Goal: Task Accomplishment & Management: Use online tool/utility

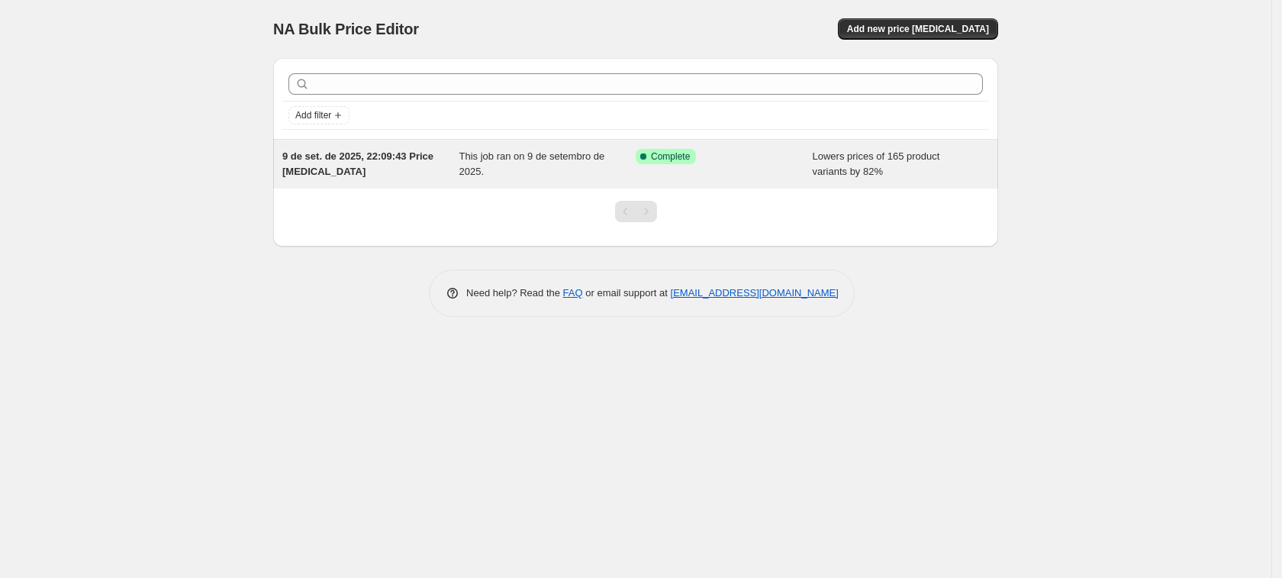
click at [431, 178] on div "9 de set. de 2025, 22:09:43 Price [MEDICAL_DATA]" at bounding box center [370, 164] width 177 height 31
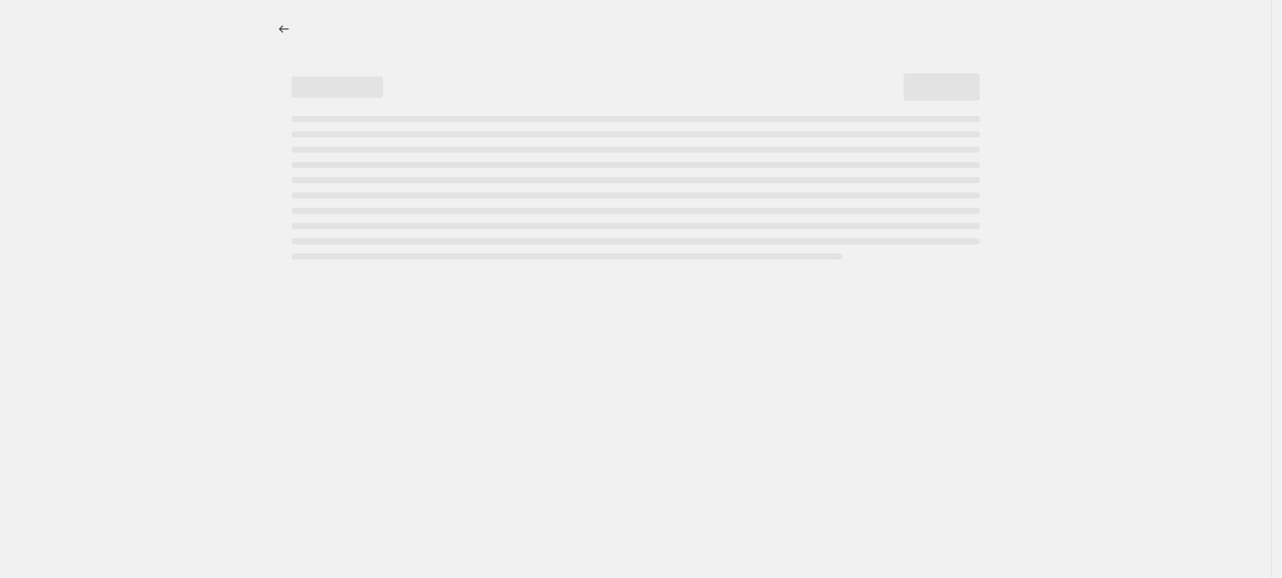
select select "percentage"
select select "pp"
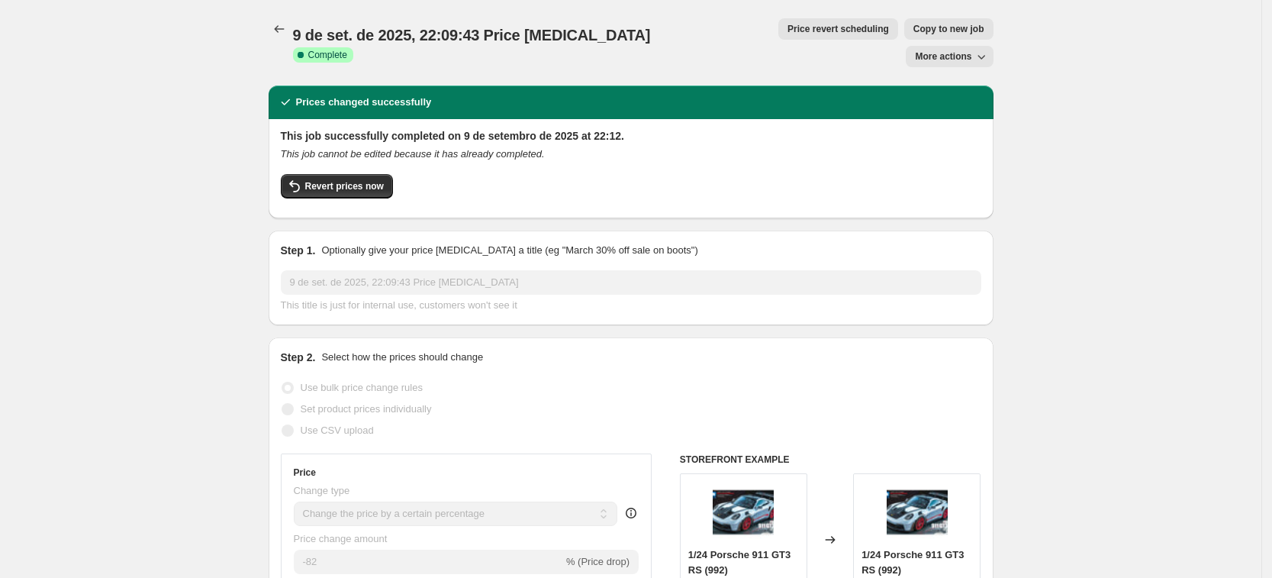
click at [788, 25] on span "Price revert scheduling" at bounding box center [839, 29] width 102 height 12
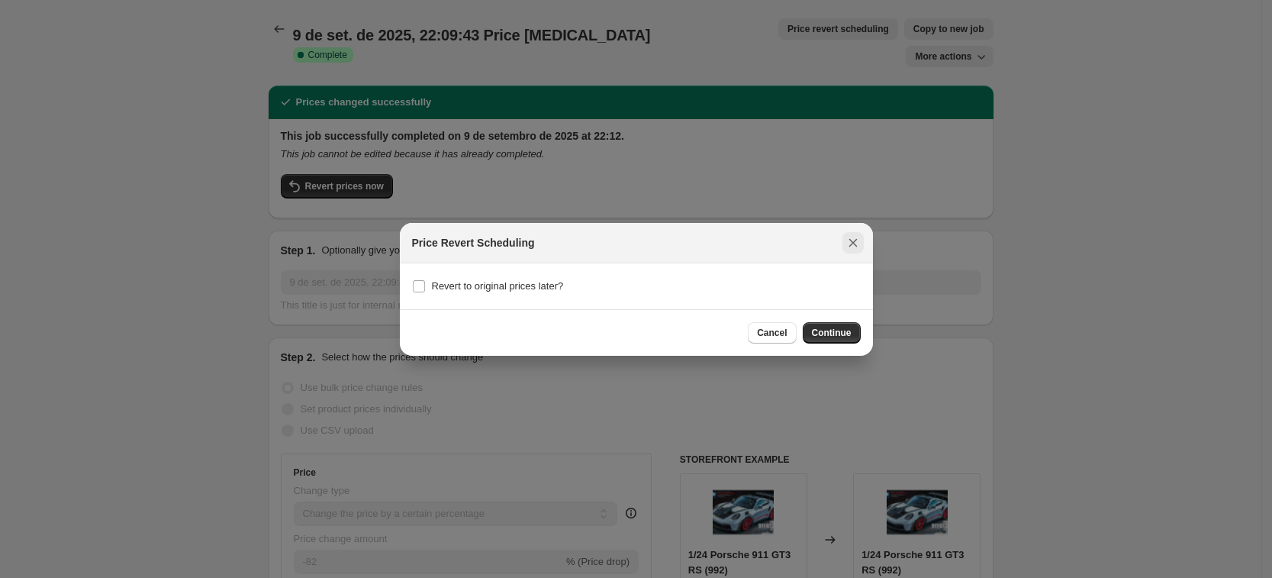
click at [860, 246] on button "Close" at bounding box center [853, 242] width 21 height 21
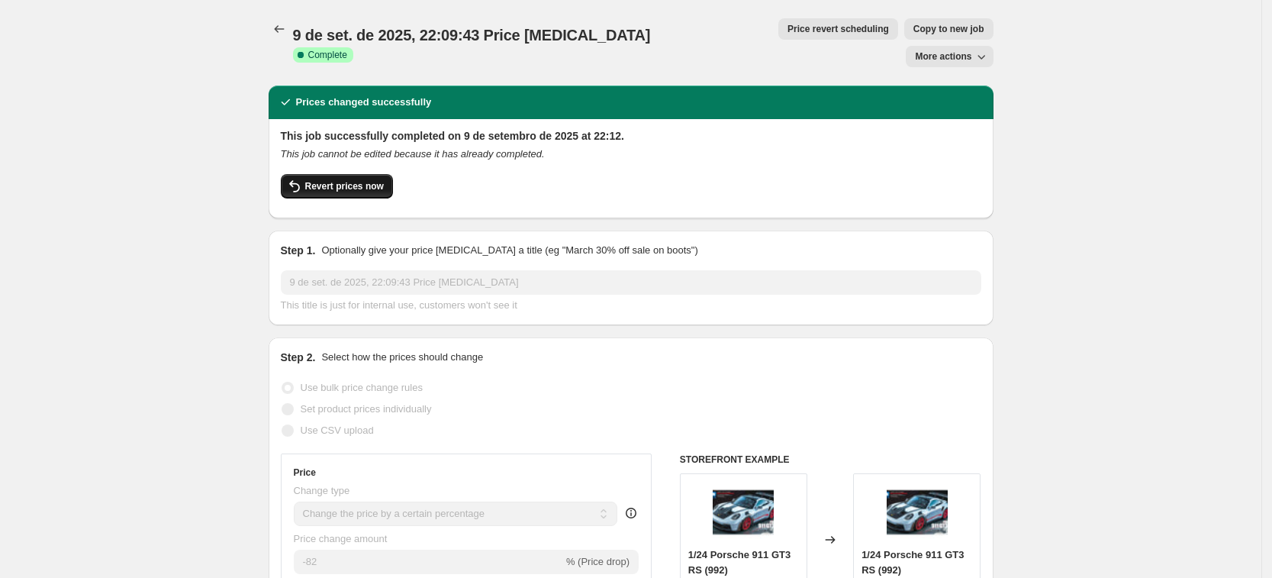
click at [336, 174] on button "Revert prices now" at bounding box center [337, 186] width 112 height 24
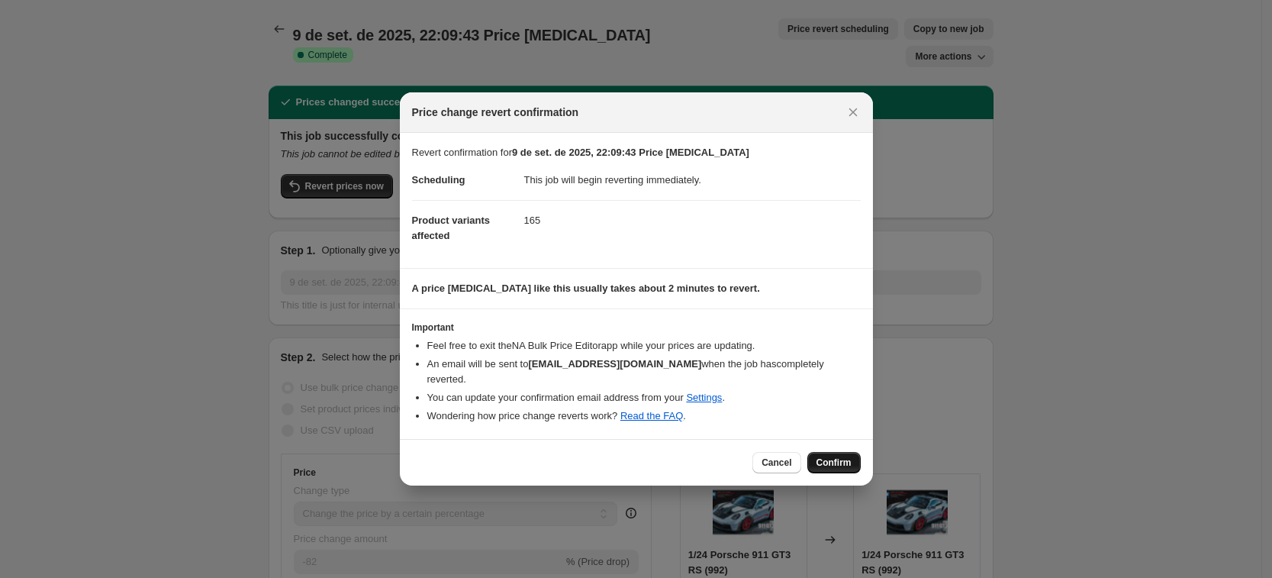
click at [829, 456] on span "Confirm" at bounding box center [834, 462] width 35 height 12
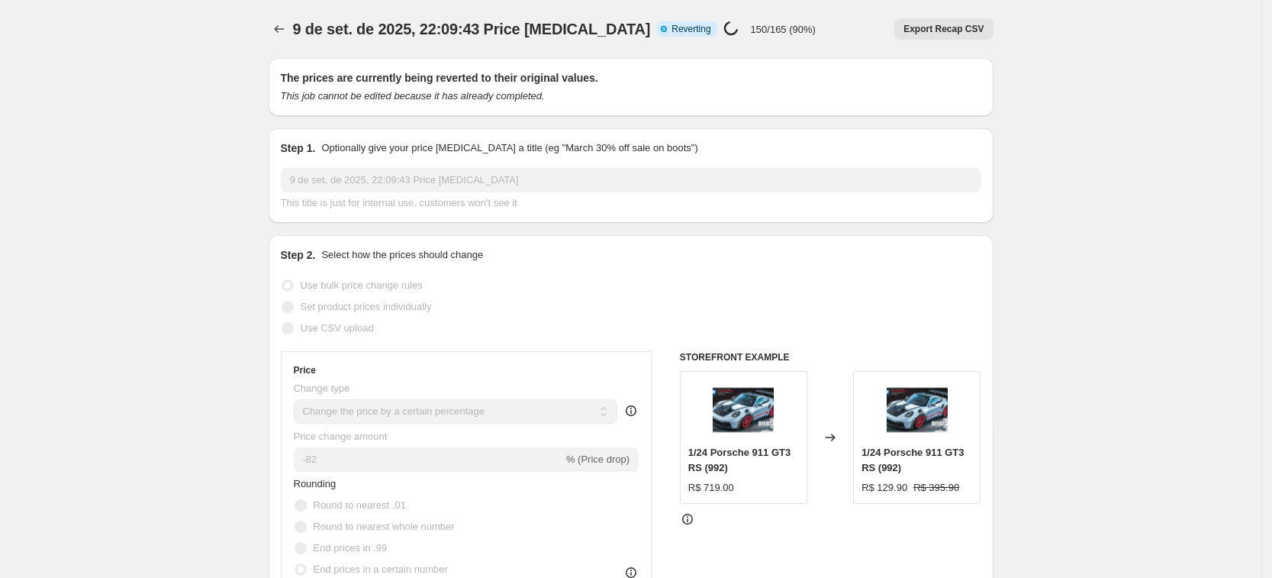
select select "percentage"
select select "pp"
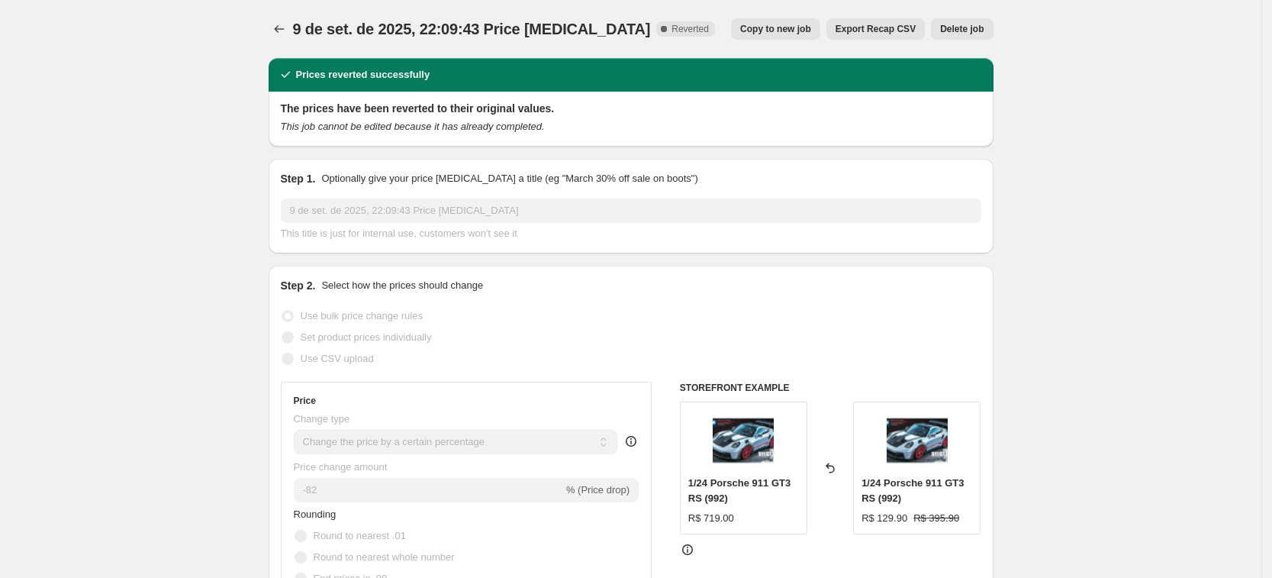
click at [305, 24] on span "9 de set. de 2025, 22:09:43 Price [MEDICAL_DATA]" at bounding box center [472, 29] width 358 height 17
click at [287, 28] on icon "Price change jobs" at bounding box center [279, 28] width 15 height 15
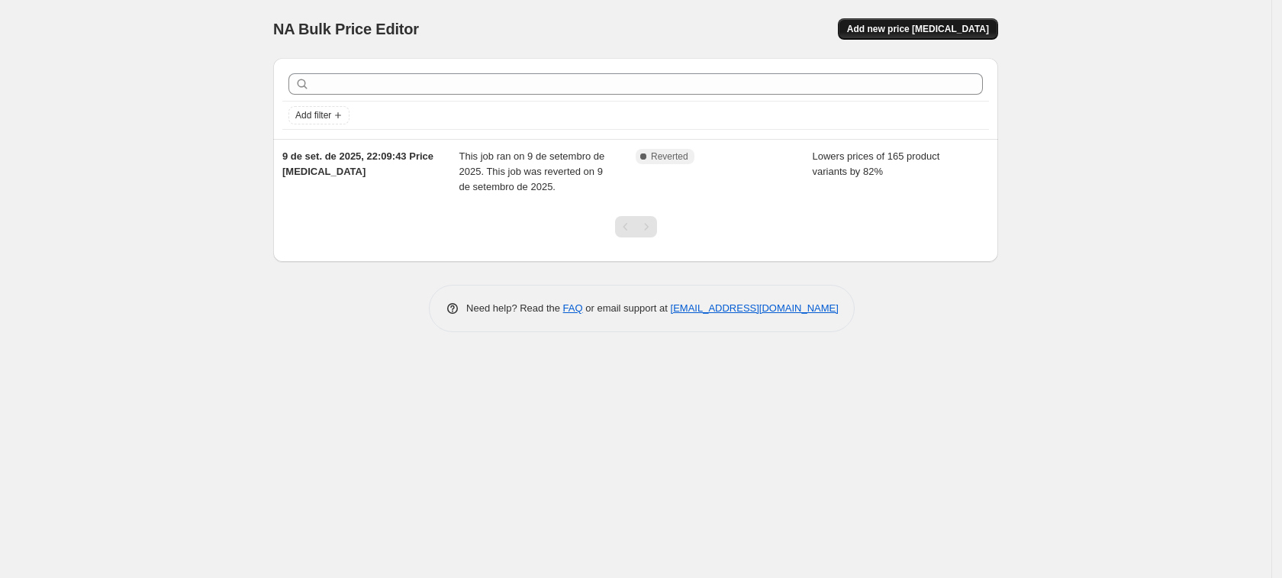
click at [926, 29] on span "Add new price [MEDICAL_DATA]" at bounding box center [918, 29] width 142 height 12
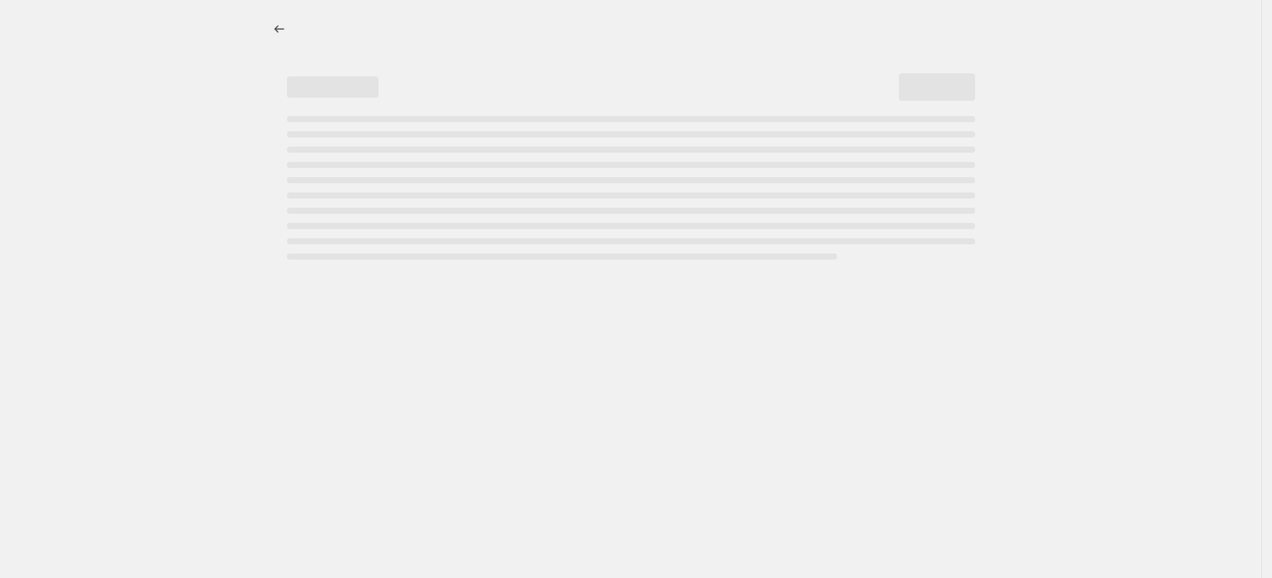
select select "percentage"
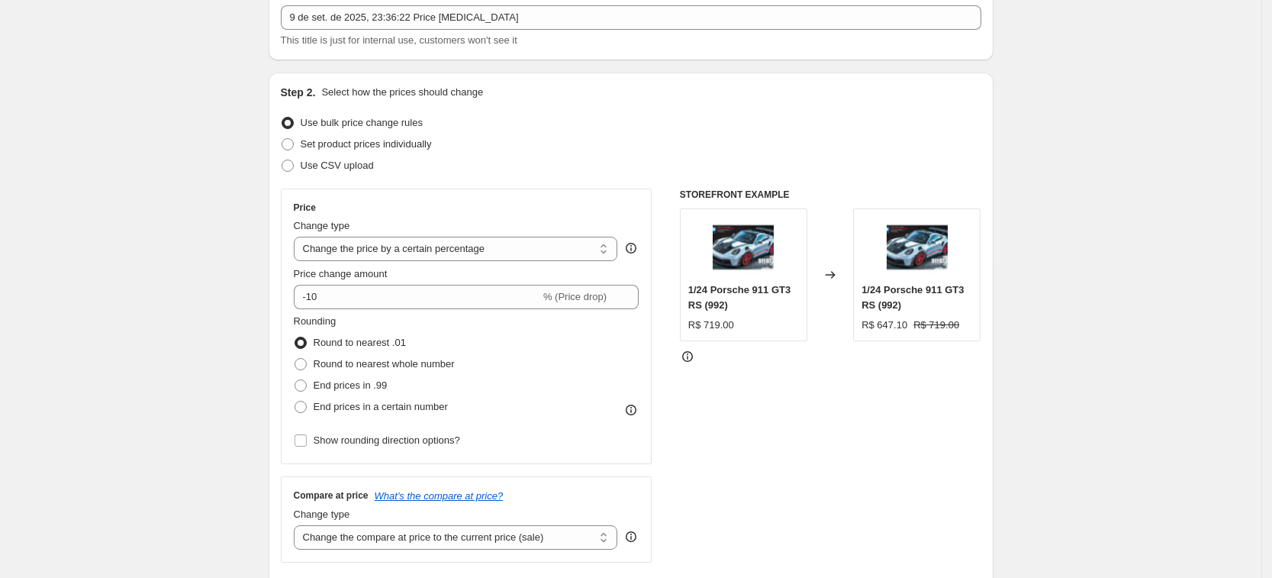
scroll to position [95, 0]
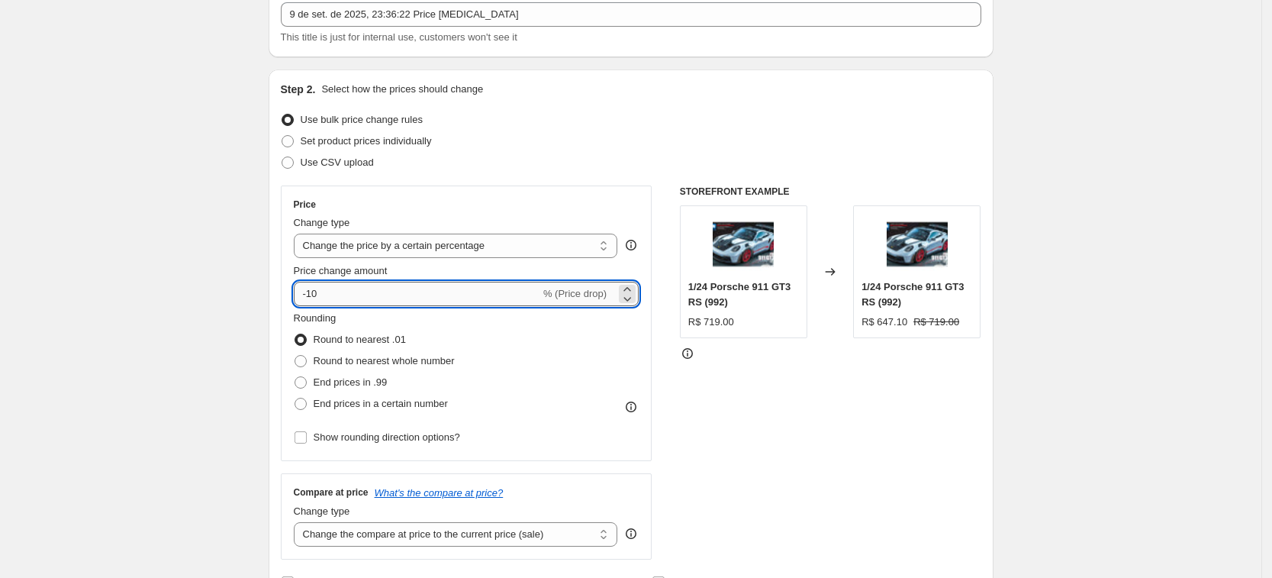
drag, startPoint x: 324, startPoint y: 288, endPoint x: 313, endPoint y: 295, distance: 13.8
click at [313, 295] on input "-10" at bounding box center [417, 294] width 247 height 24
type input "-75"
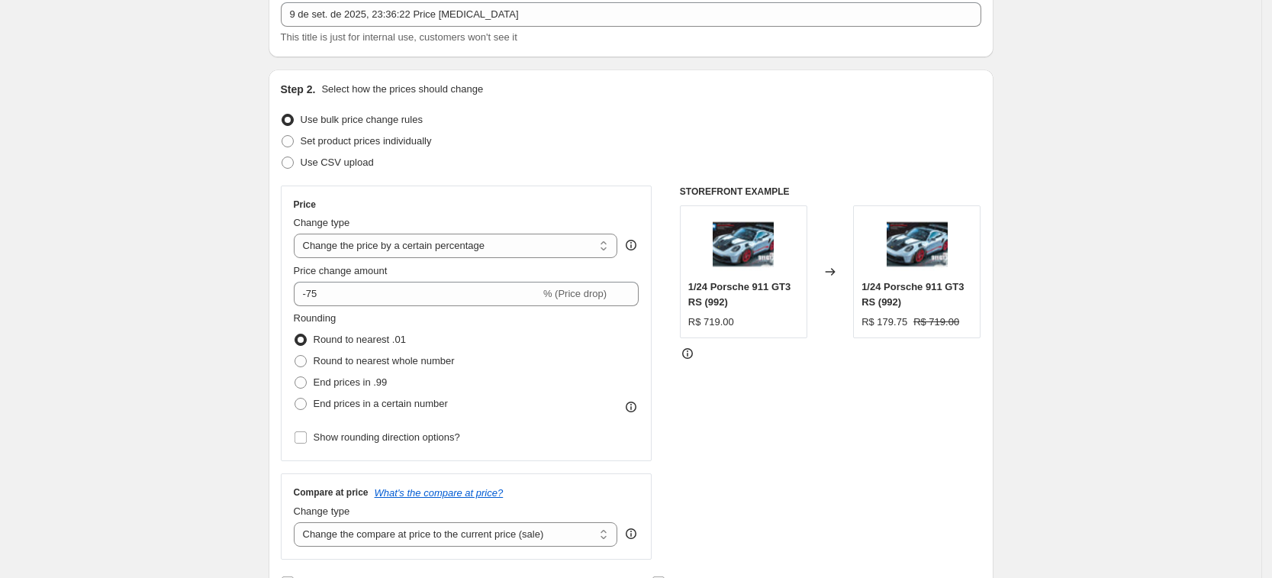
click at [296, 276] on div "Price Change type Change the price to a certain amount Change the price by a ce…" at bounding box center [467, 323] width 372 height 276
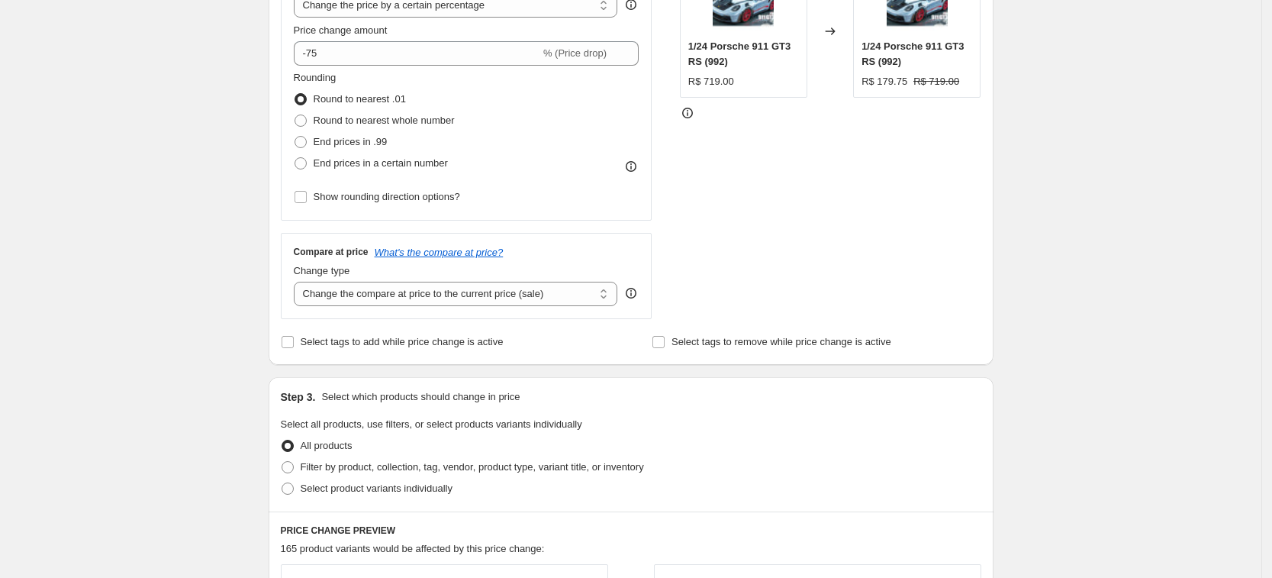
scroll to position [382, 0]
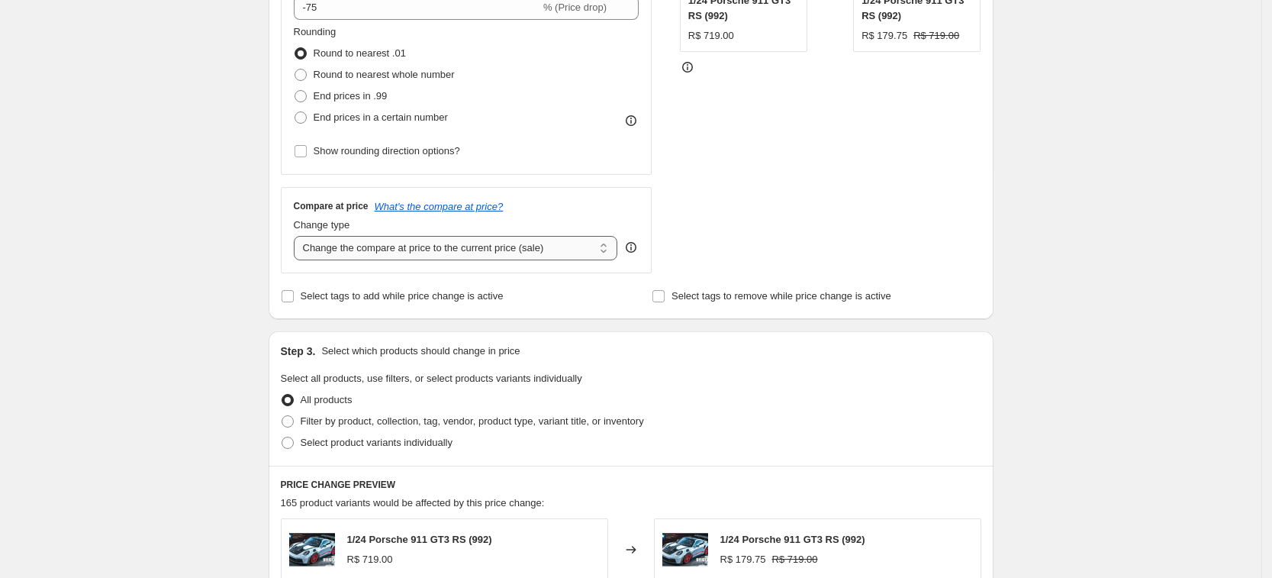
click at [369, 247] on select "Change the compare at price to the current price (sale) Change the compare at p…" at bounding box center [456, 248] width 324 height 24
select select "pp"
click at [298, 236] on select "Change the compare at price to the current price (sale) Change the compare at p…" at bounding box center [456, 248] width 324 height 24
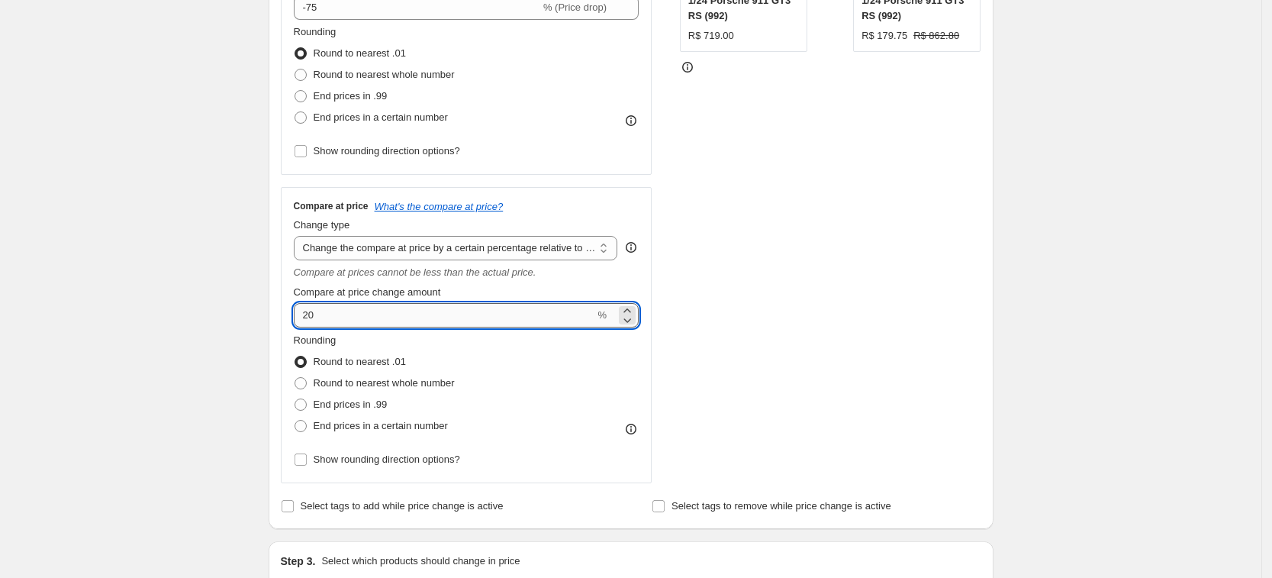
click at [343, 316] on input "20" at bounding box center [445, 315] width 302 height 24
drag, startPoint x: 340, startPoint y: 316, endPoint x: 295, endPoint y: 317, distance: 45.8
click at [298, 318] on div "Compare at price What's the compare at price? Change type Change the compare at…" at bounding box center [467, 335] width 372 height 296
click at [246, 303] on div "Create new price [MEDICAL_DATA]. This page is ready Create new price [MEDICAL_D…" at bounding box center [631, 488] width 1262 height 1741
drag, startPoint x: 323, startPoint y: 314, endPoint x: 313, endPoint y: 318, distance: 10.4
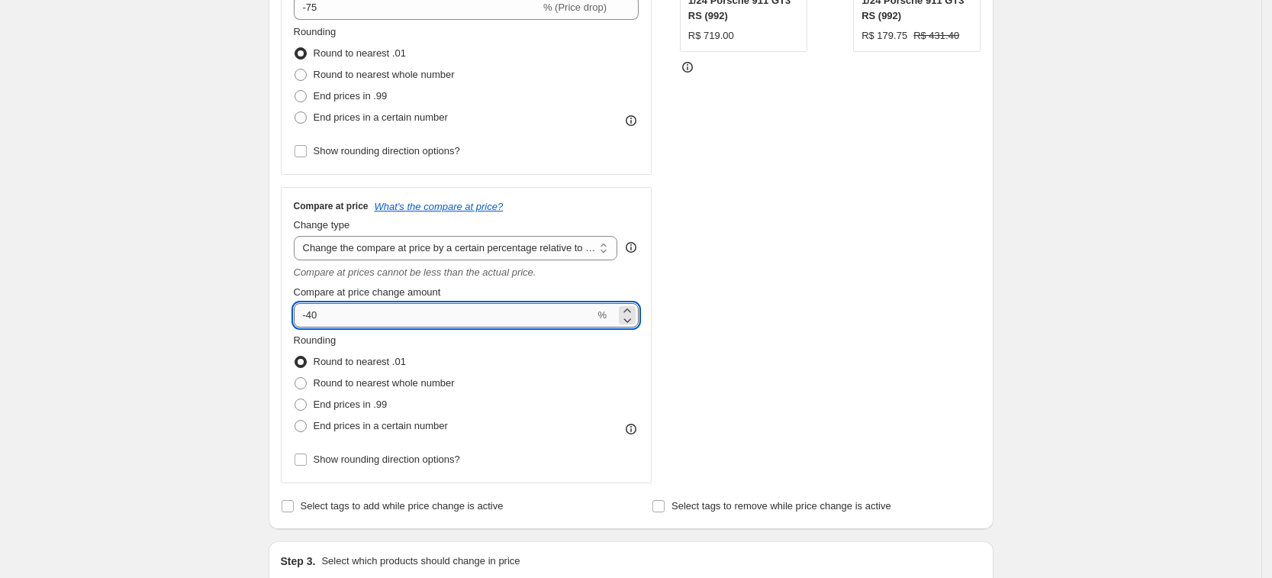
click at [313, 318] on input "-40" at bounding box center [445, 315] width 302 height 24
type input "-35"
click at [253, 305] on div "Create new price [MEDICAL_DATA]. This page is ready Create new price [MEDICAL_D…" at bounding box center [631, 488] width 1262 height 1741
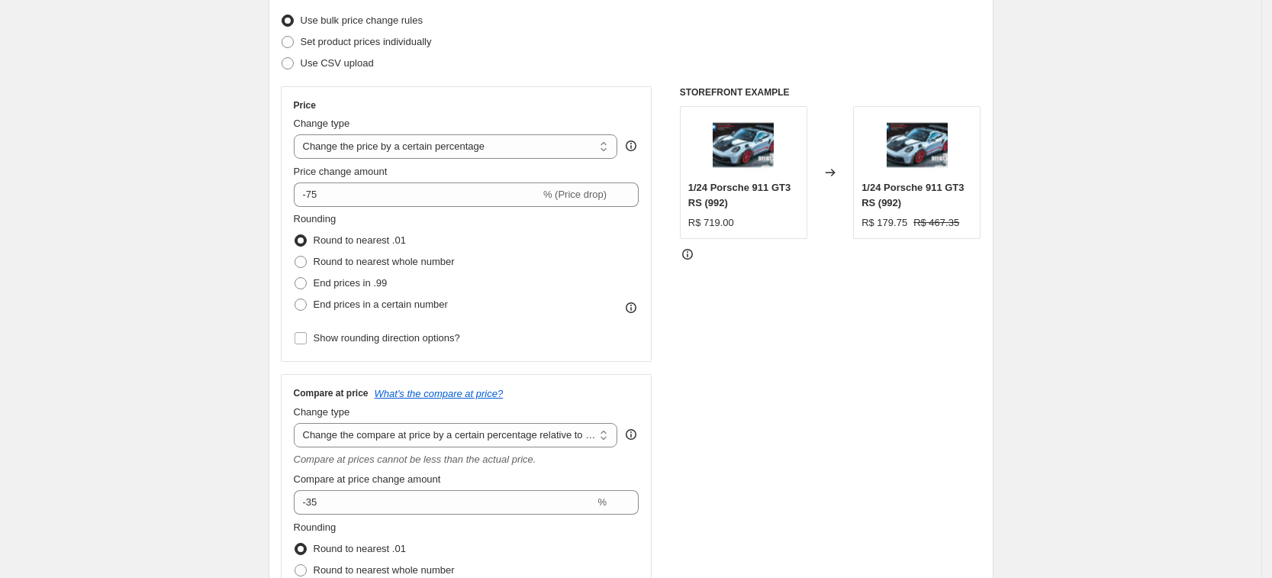
scroll to position [191, 0]
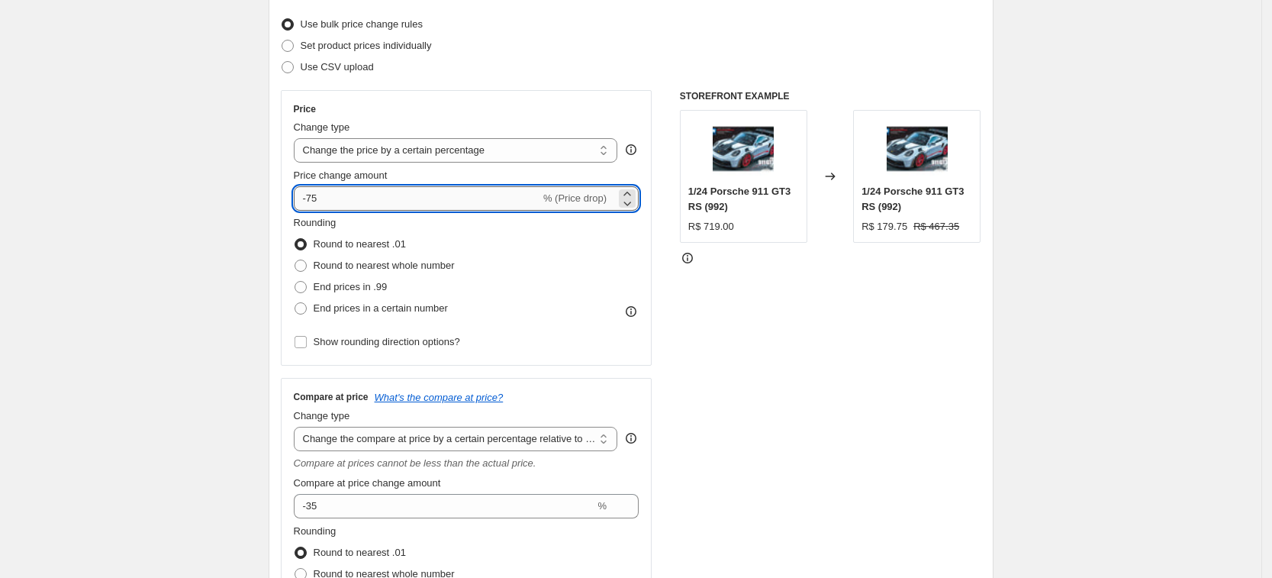
click at [320, 193] on input "-75" at bounding box center [417, 198] width 247 height 24
type input "-73"
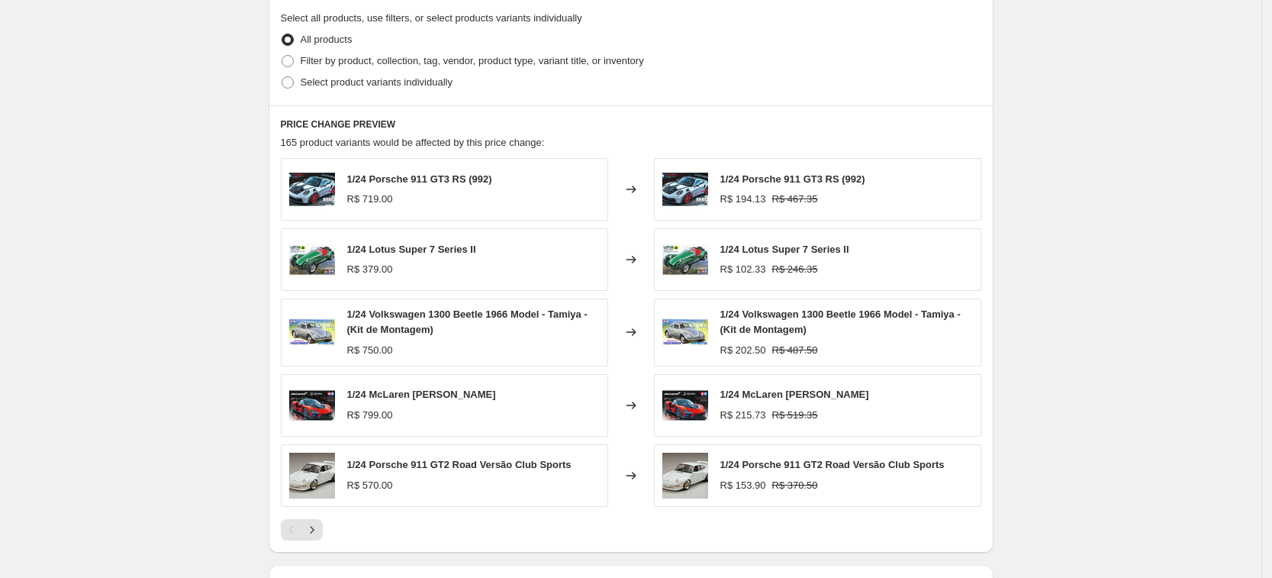
scroll to position [954, 0]
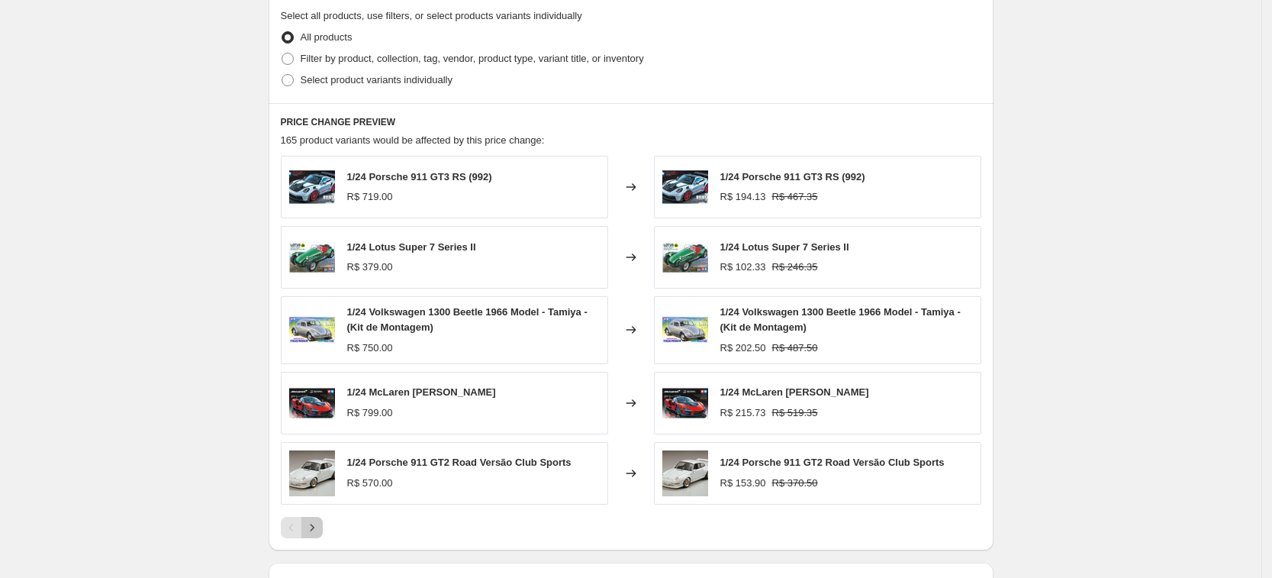
click at [320, 534] on icon "Next" at bounding box center [312, 527] width 15 height 15
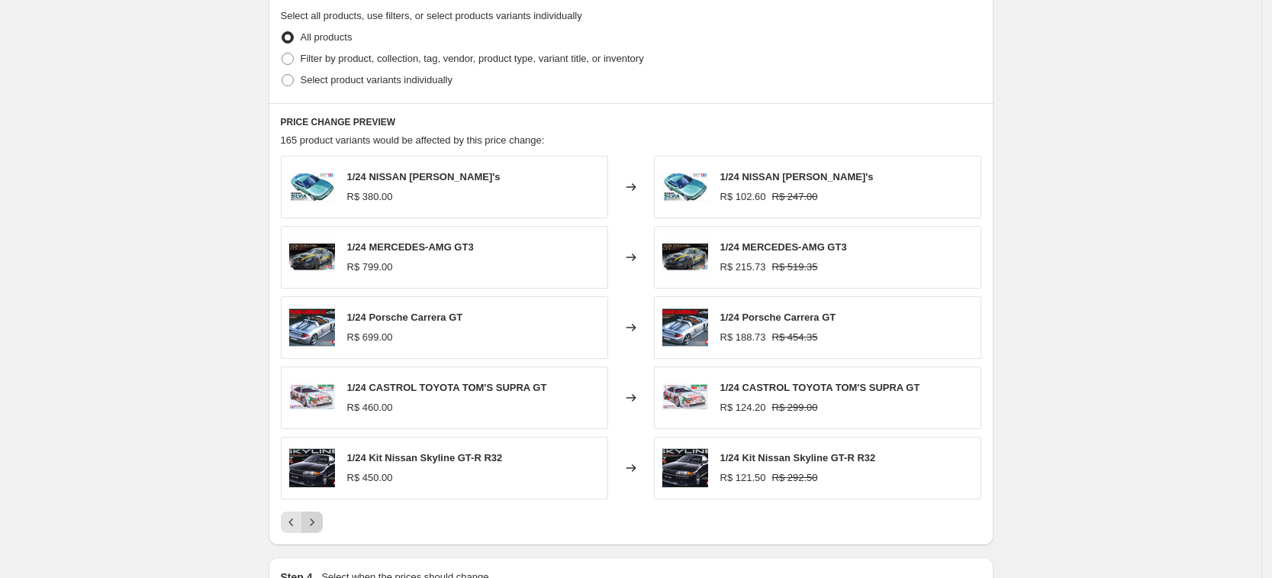
click at [320, 524] on icon "Next" at bounding box center [312, 521] width 15 height 15
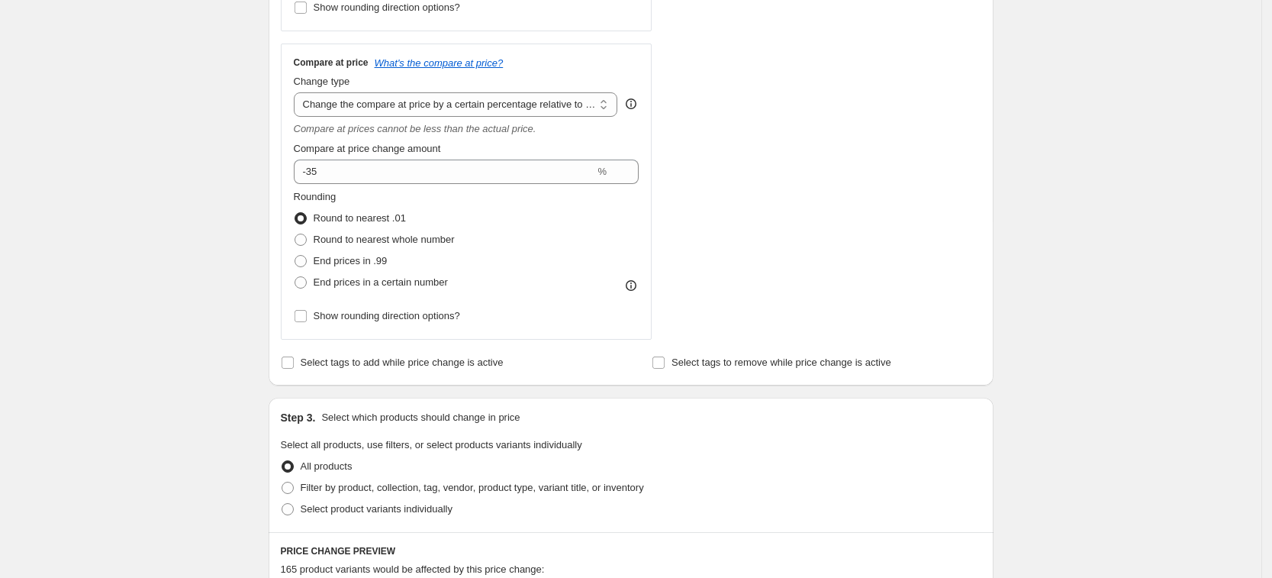
scroll to position [286, 0]
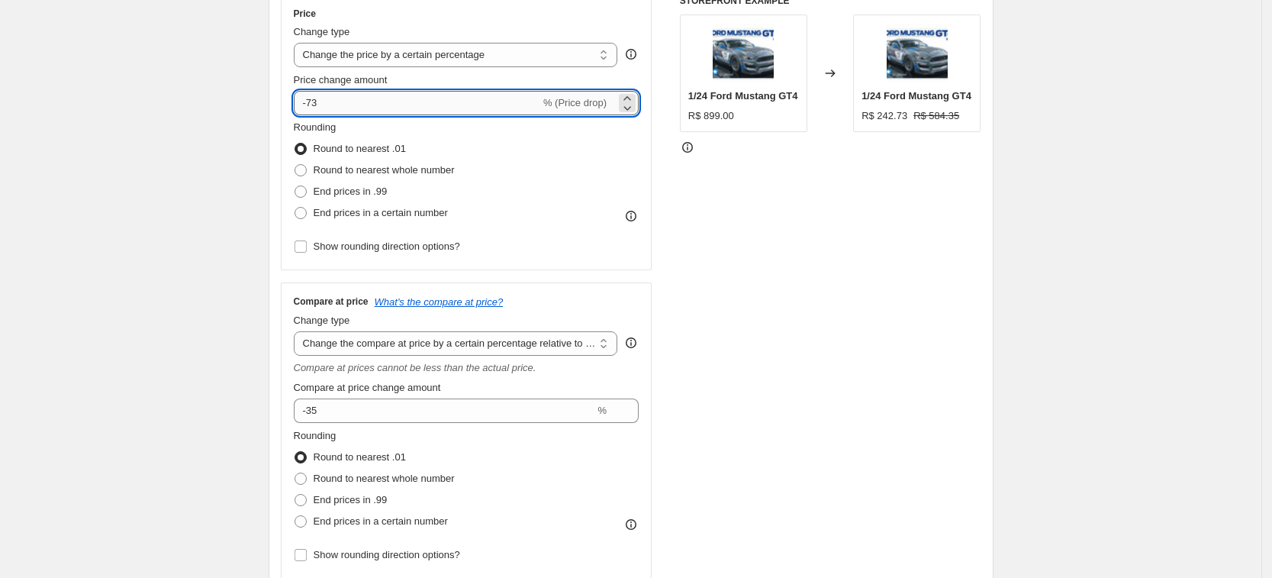
click at [327, 105] on input "-73" at bounding box center [417, 103] width 247 height 24
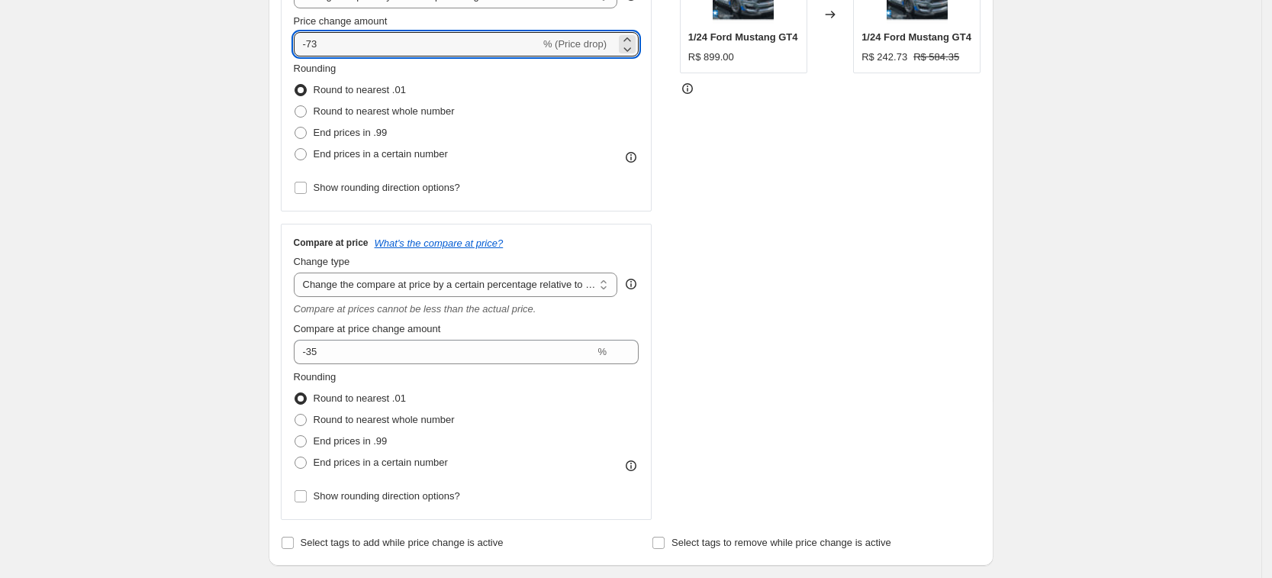
scroll to position [477, 0]
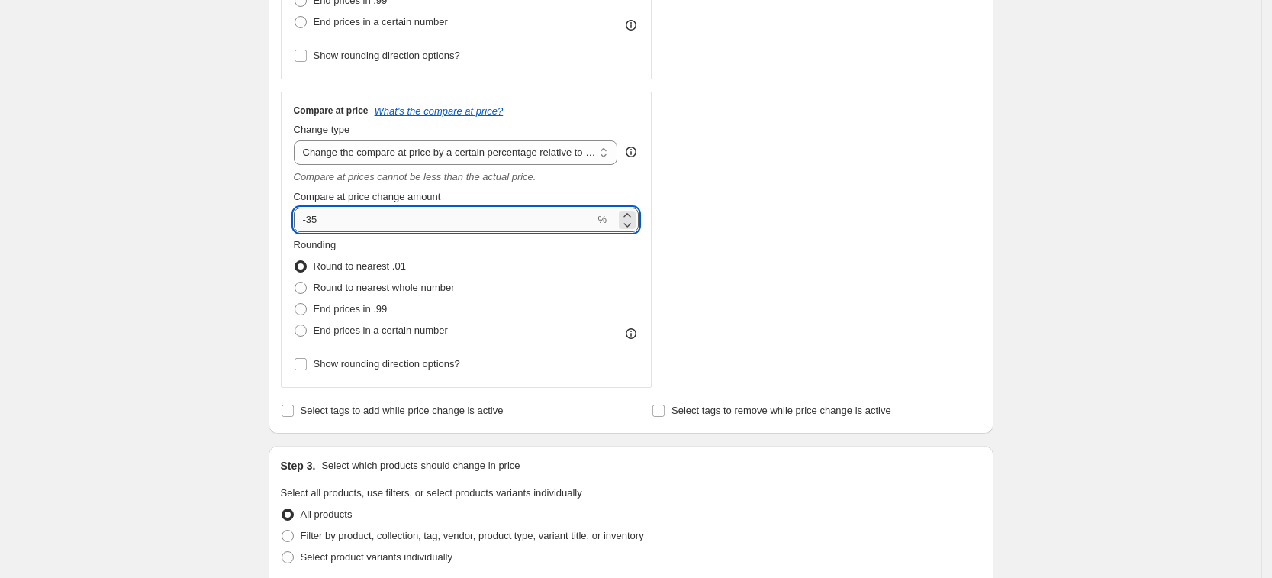
click at [347, 223] on input "-35" at bounding box center [445, 220] width 302 height 24
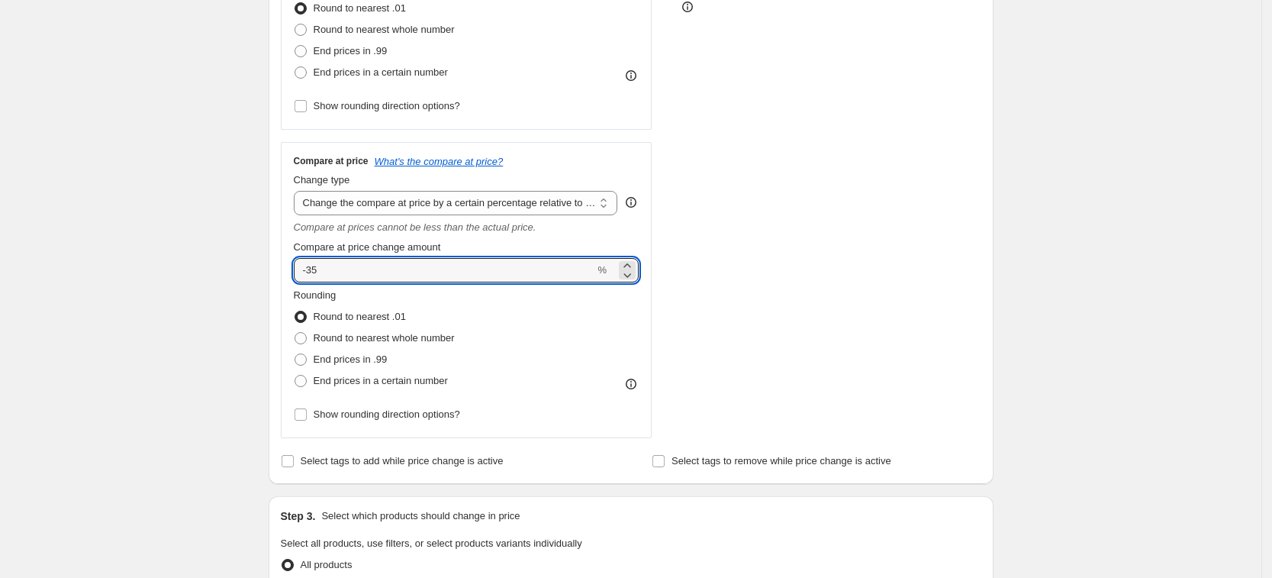
scroll to position [286, 0]
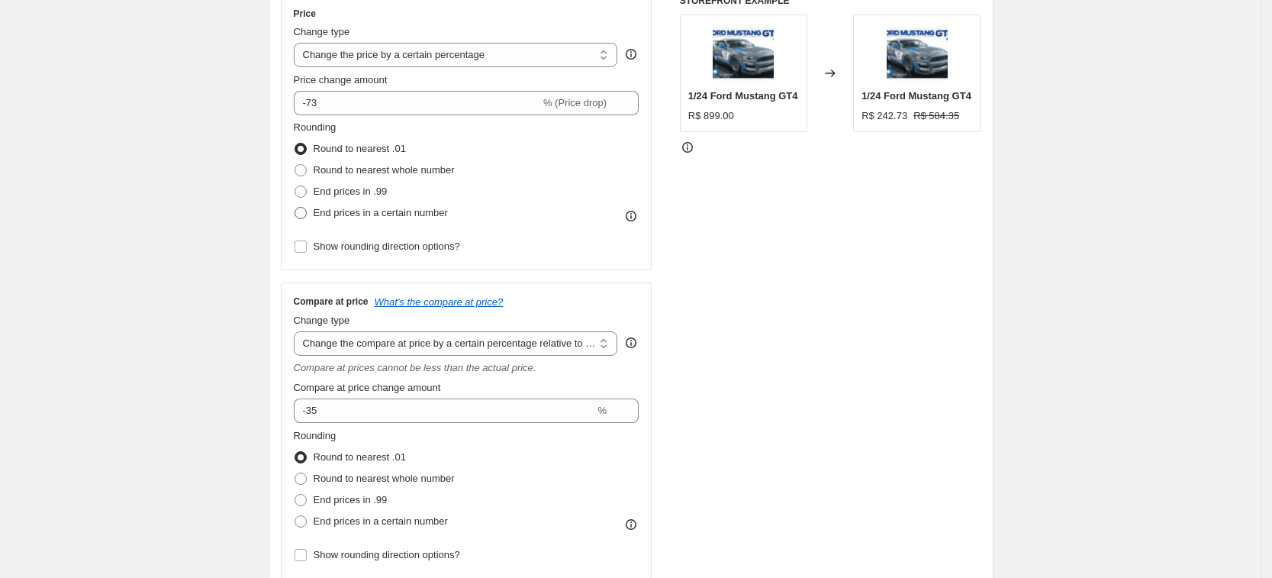
click at [425, 221] on label "End prices in a certain number" at bounding box center [371, 212] width 154 height 21
click at [295, 208] on input "End prices in a certain number" at bounding box center [295, 207] width 1 height 1
radio input "true"
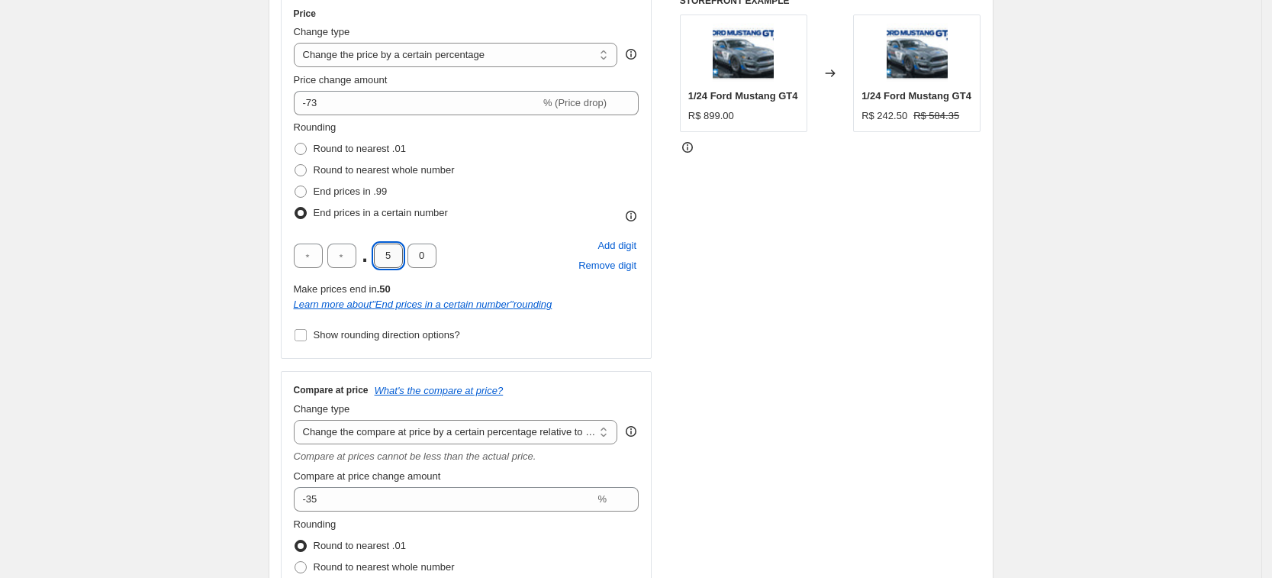
drag, startPoint x: 403, startPoint y: 253, endPoint x: 376, endPoint y: 255, distance: 26.8
click at [376, 255] on input "5" at bounding box center [388, 256] width 29 height 24
type input "9"
click at [850, 297] on div "STOREFRONT EXAMPLE 1/24 Ford Mustang GT4 R$ 899.00 Changed to 1/24 Ford Mustang…" at bounding box center [831, 331] width 302 height 673
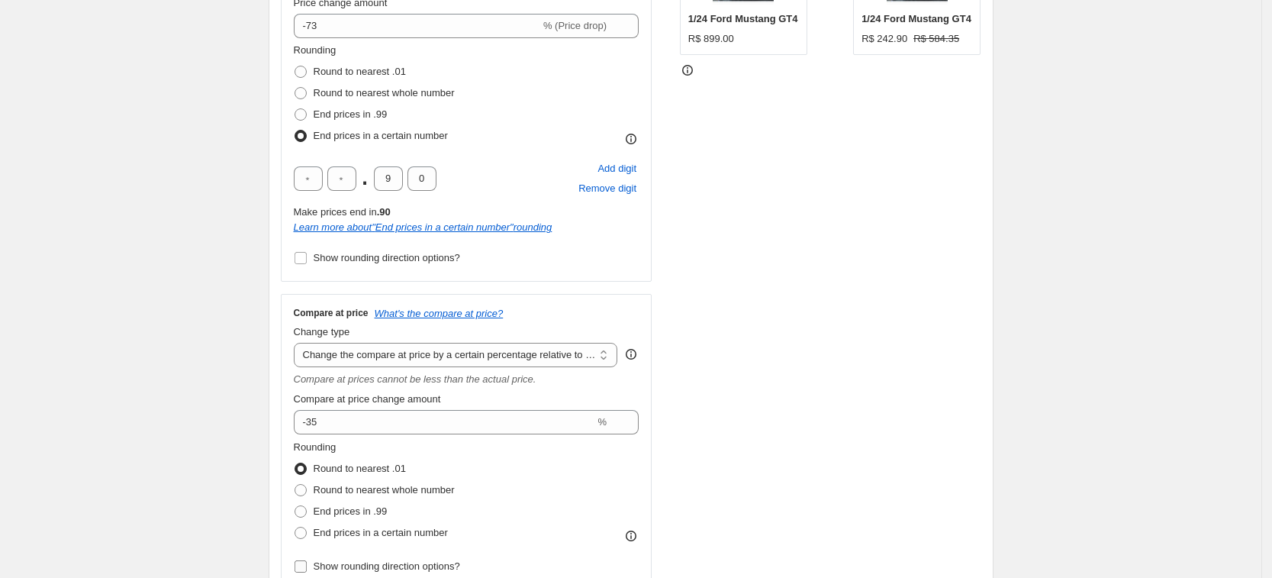
scroll to position [573, 0]
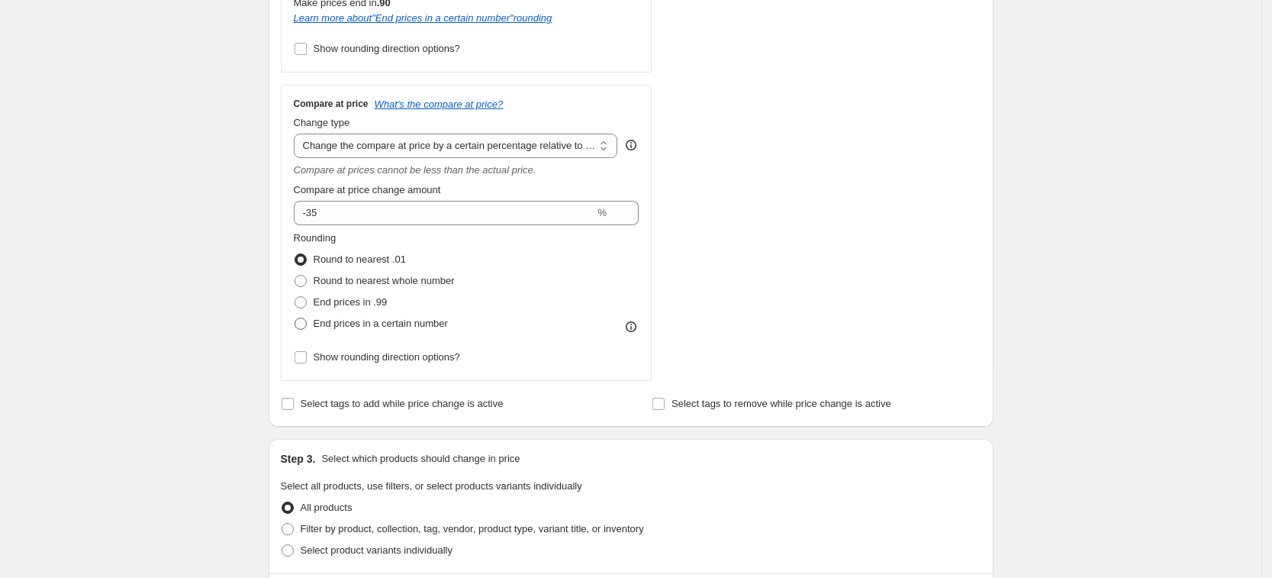
click at [356, 331] on span "End prices in a certain number" at bounding box center [381, 323] width 134 height 15
click at [295, 318] on input "End prices in a certain number" at bounding box center [295, 318] width 1 height 1
radio input "true"
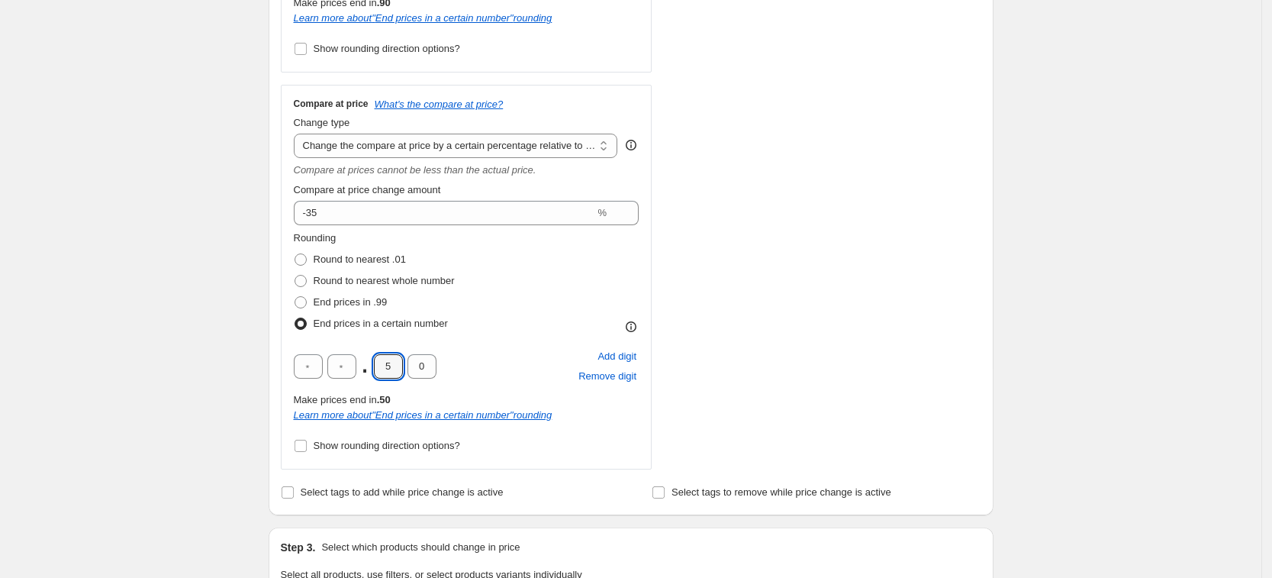
drag, startPoint x: 395, startPoint y: 369, endPoint x: 366, endPoint y: 366, distance: 29.2
click at [366, 368] on div ". 5 0" at bounding box center [365, 366] width 143 height 24
type input "9"
click at [891, 305] on div "STOREFRONT EXAMPLE 1/24 Ford Mustang GT4 R$ 899.00 Changed to 1/24 Ford Mustang…" at bounding box center [831, 88] width 302 height 761
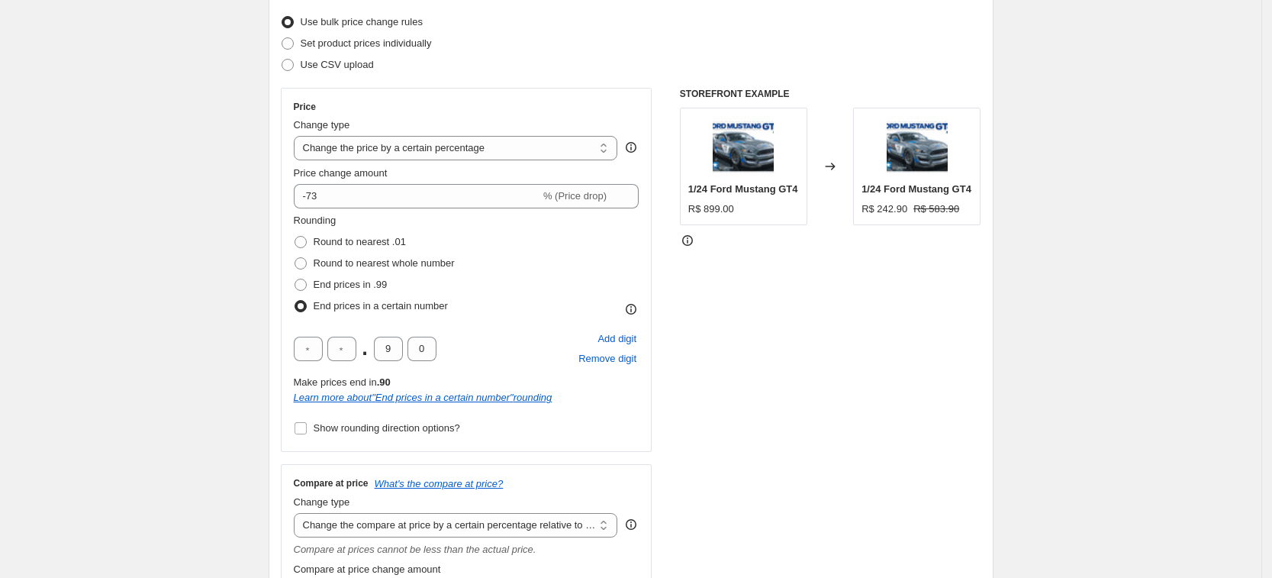
scroll to position [191, 0]
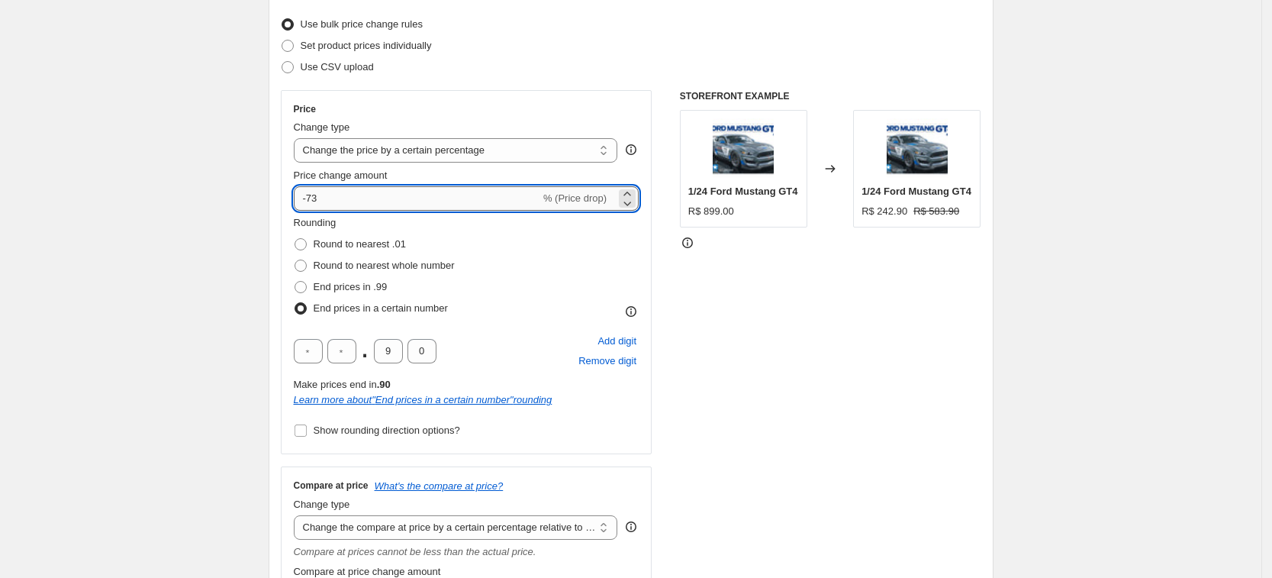
drag, startPoint x: 333, startPoint y: 199, endPoint x: 313, endPoint y: 198, distance: 19.9
click at [313, 198] on input "-73" at bounding box center [417, 198] width 247 height 24
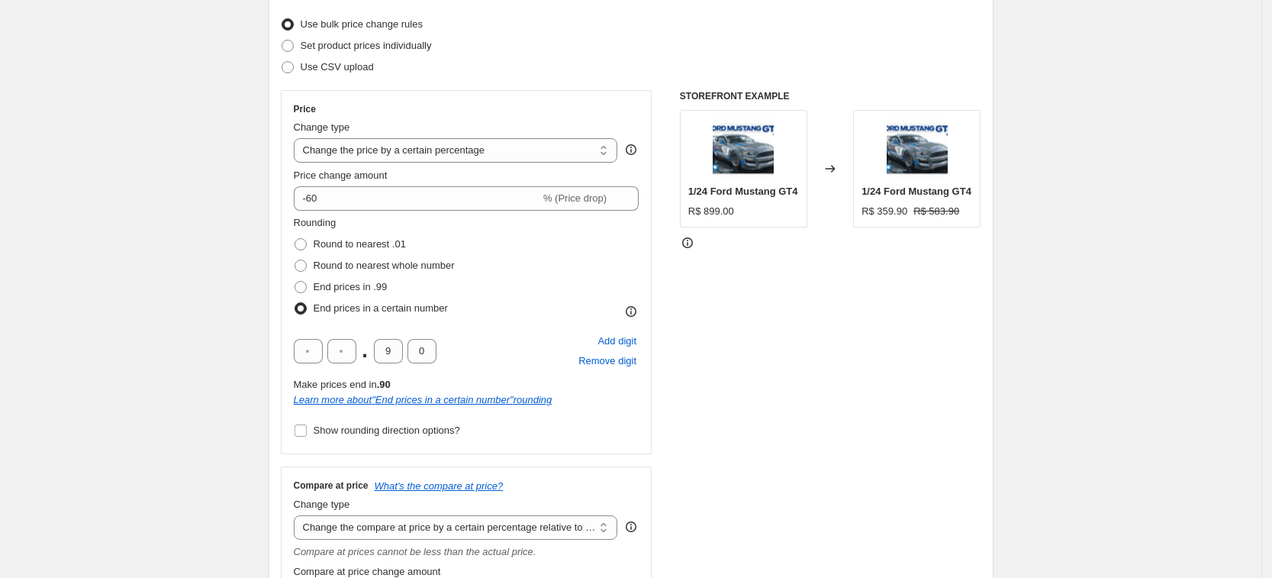
click at [752, 300] on div "STOREFRONT EXAMPLE 1/24 Ford Mustang GT4 R$ 899.00 Changed to 1/24 Ford Mustang…" at bounding box center [831, 470] width 302 height 761
click at [892, 265] on div "STOREFRONT EXAMPLE 1/24 Ford Mustang GT4 R$ 899.00 Changed to 1/24 Ford Mustang…" at bounding box center [831, 470] width 302 height 761
drag, startPoint x: 880, startPoint y: 209, endPoint x: 915, endPoint y: 205, distance: 35.3
click at [915, 205] on div "R$ 359.90 R$ 583.90" at bounding box center [917, 211] width 111 height 15
click at [820, 330] on div "STOREFRONT EXAMPLE 1/24 Ford Mustang GT4 R$ 899.00 Changed to 1/24 Ford Mustang…" at bounding box center [831, 470] width 302 height 761
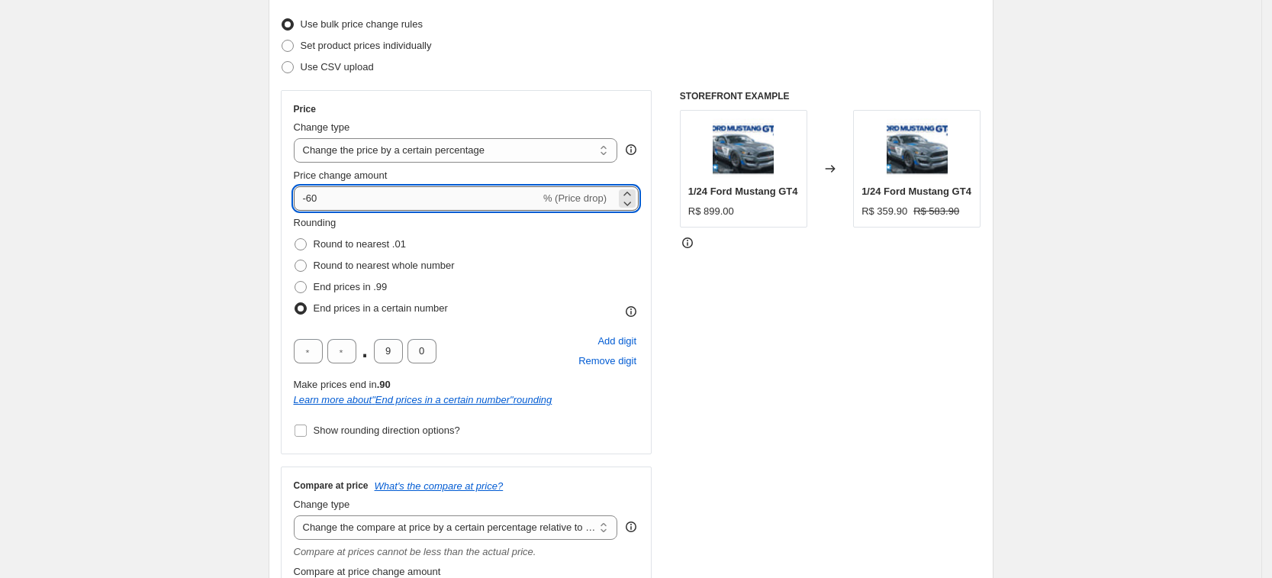
drag, startPoint x: 325, startPoint y: 202, endPoint x: 312, endPoint y: 203, distance: 13.1
click at [312, 203] on input "-60" at bounding box center [417, 198] width 247 height 24
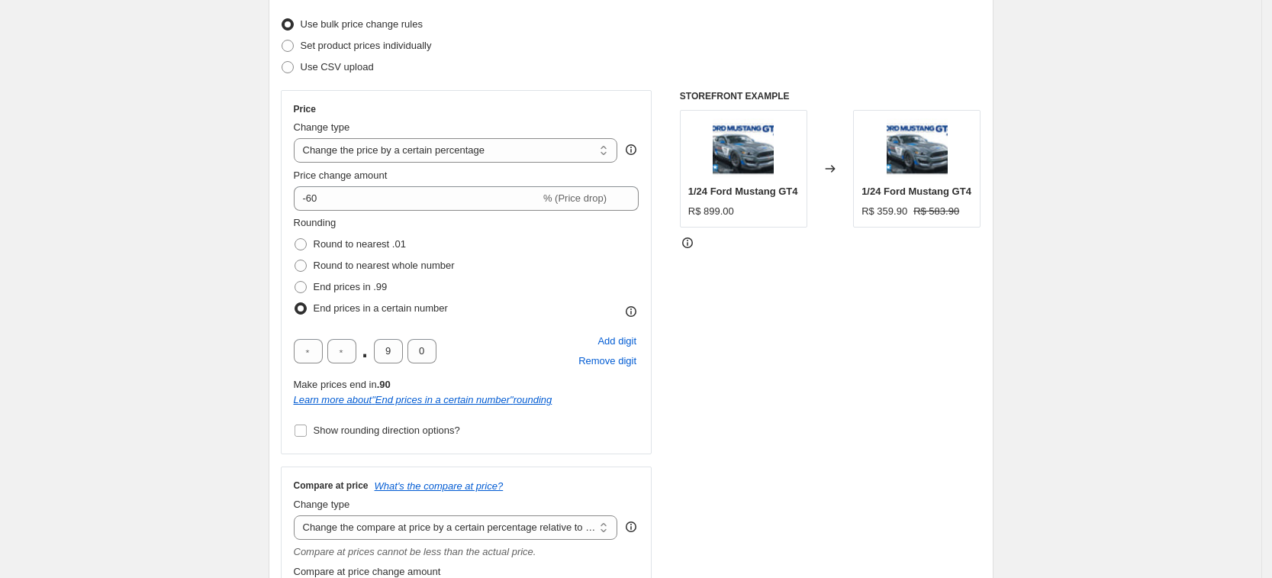
click at [273, 214] on div "Step 2. Select how the prices should change Use bulk price change rules Set pro…" at bounding box center [631, 435] width 725 height 923
click at [734, 293] on div "STOREFRONT EXAMPLE 1/24 Ford Mustang GT4 R$ 899.00 Changed to 1/24 Ford Mustang…" at bounding box center [831, 470] width 302 height 761
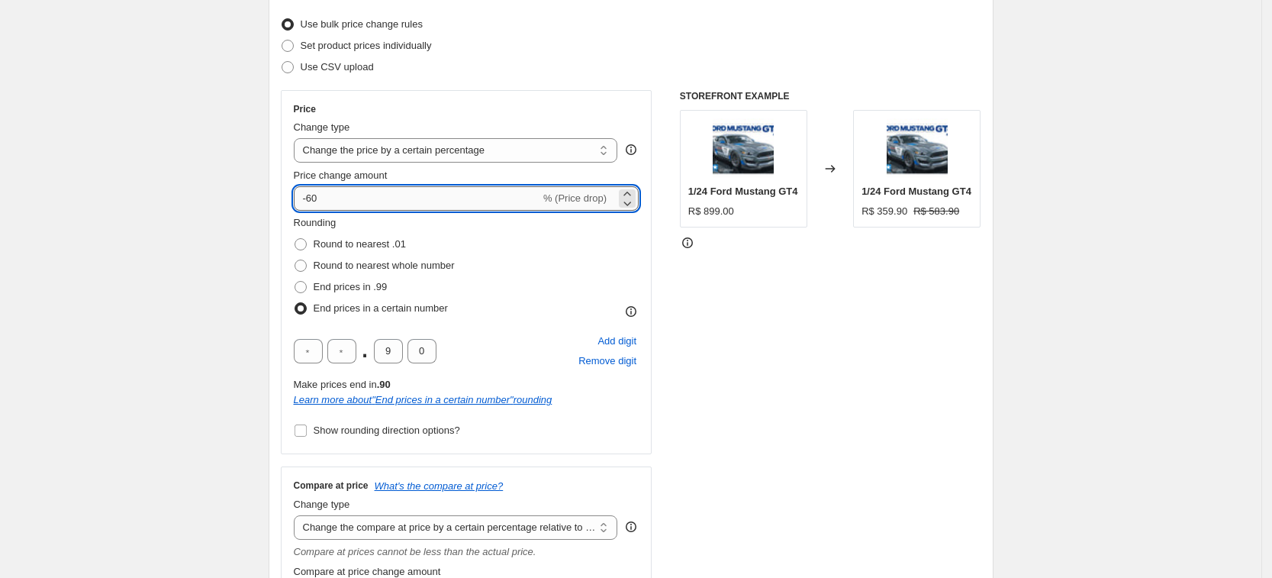
click at [319, 197] on input "-60" at bounding box center [417, 198] width 247 height 24
type input "-65"
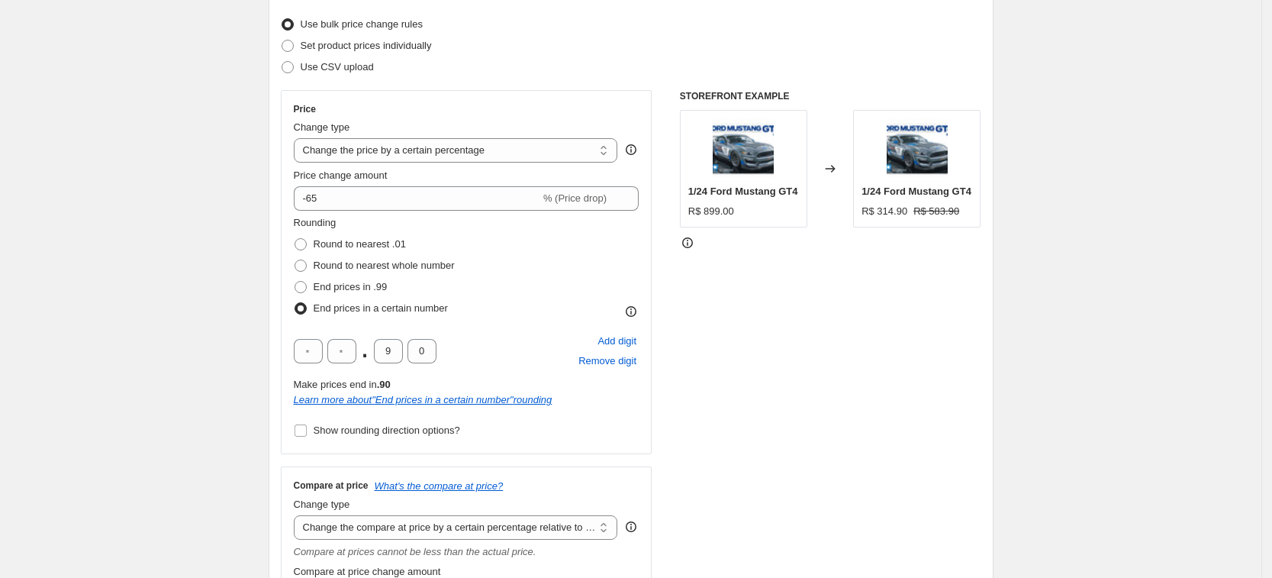
click at [805, 298] on div "STOREFRONT EXAMPLE 1/24 Ford Mustang GT4 R$ 899.00 Changed to 1/24 Ford Mustang…" at bounding box center [831, 470] width 302 height 761
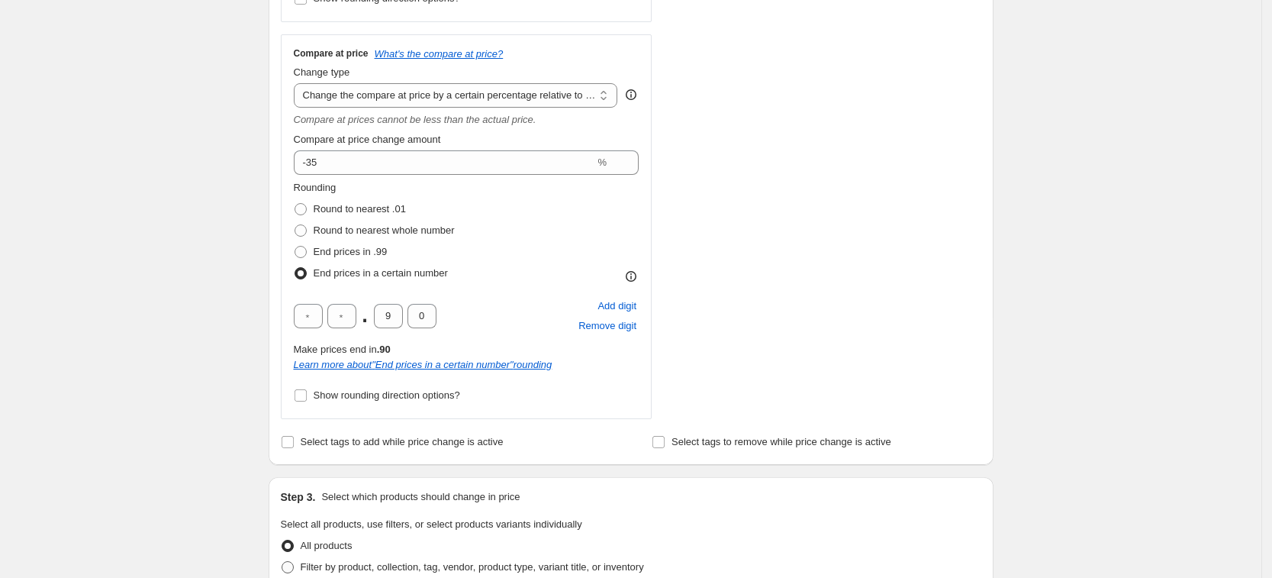
scroll to position [573, 0]
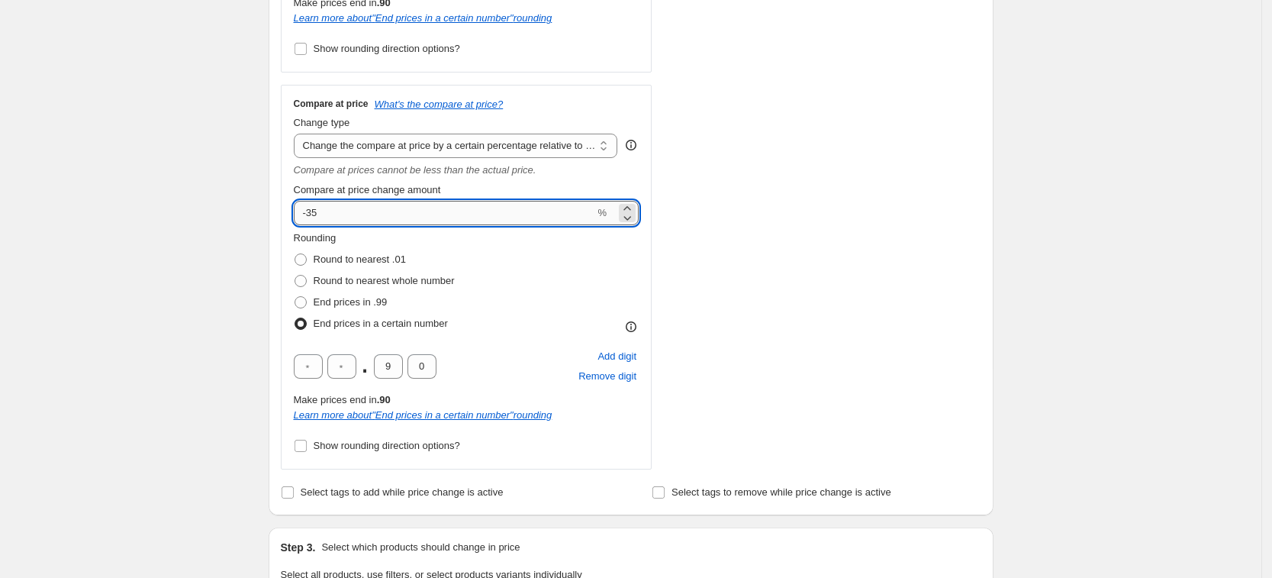
drag, startPoint x: 325, startPoint y: 213, endPoint x: 310, endPoint y: 213, distance: 15.3
click at [310, 213] on input "-35" at bounding box center [445, 213] width 302 height 24
type input "-20"
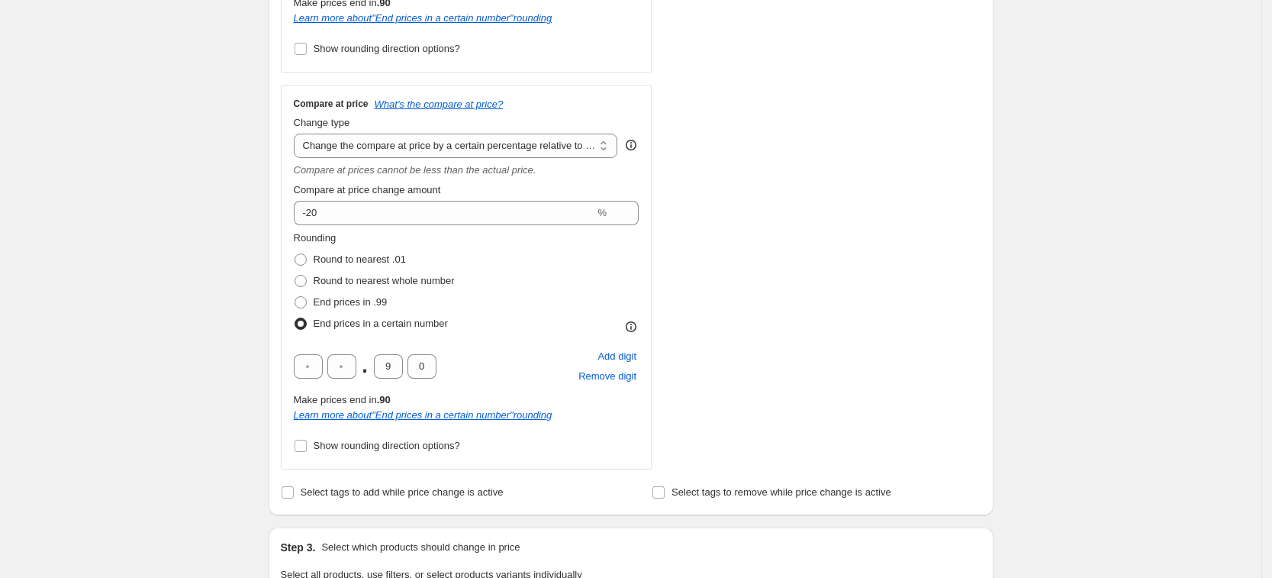
click at [831, 219] on div "STOREFRONT EXAMPLE 1/24 Ford Mustang GT4 R$ 899.00 Changed to 1/24 Ford Mustang…" at bounding box center [831, 88] width 302 height 761
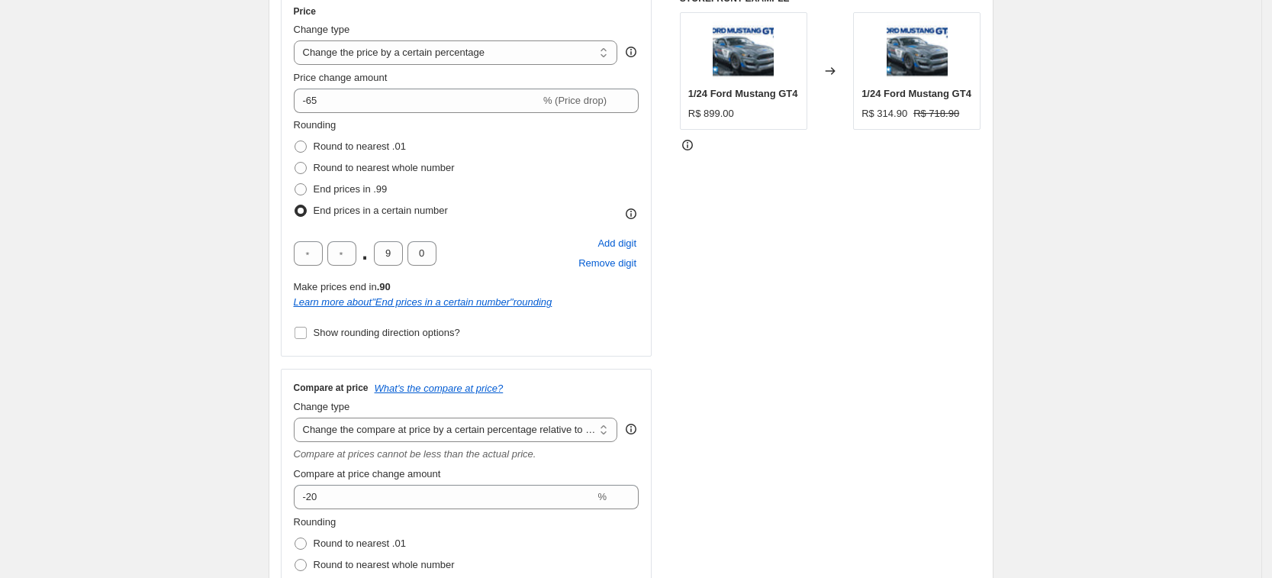
scroll to position [286, 0]
click at [864, 216] on div "STOREFRONT EXAMPLE 1/24 Ford Mustang GT4 R$ 899.00 Changed to 1/24 Ford Mustang…" at bounding box center [831, 375] width 302 height 761
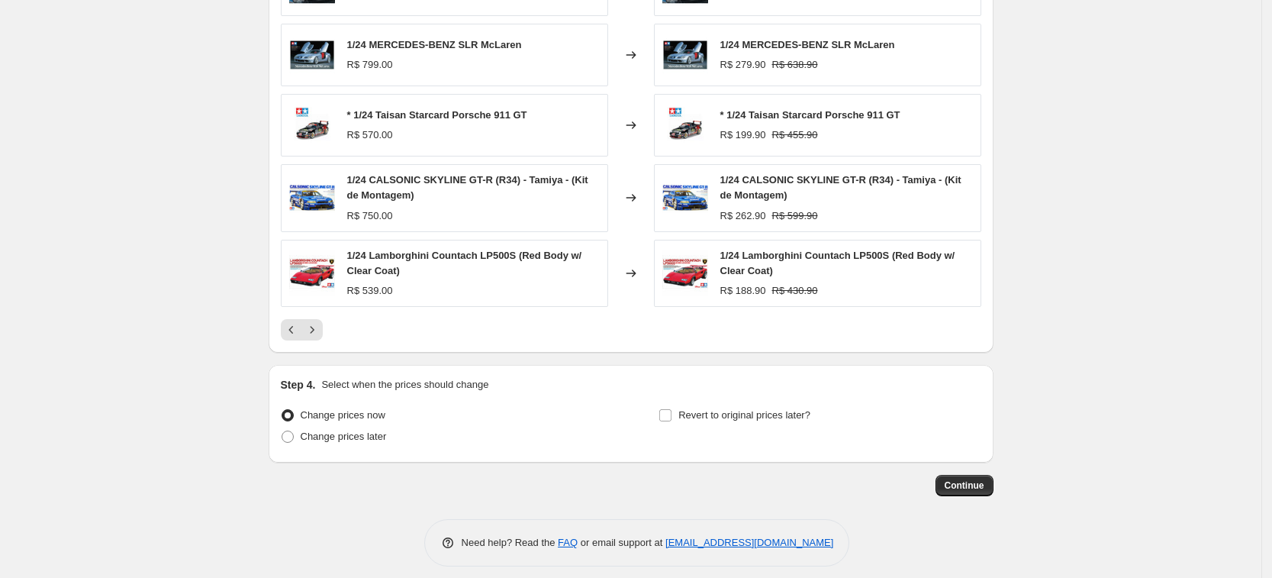
scroll to position [1346, 0]
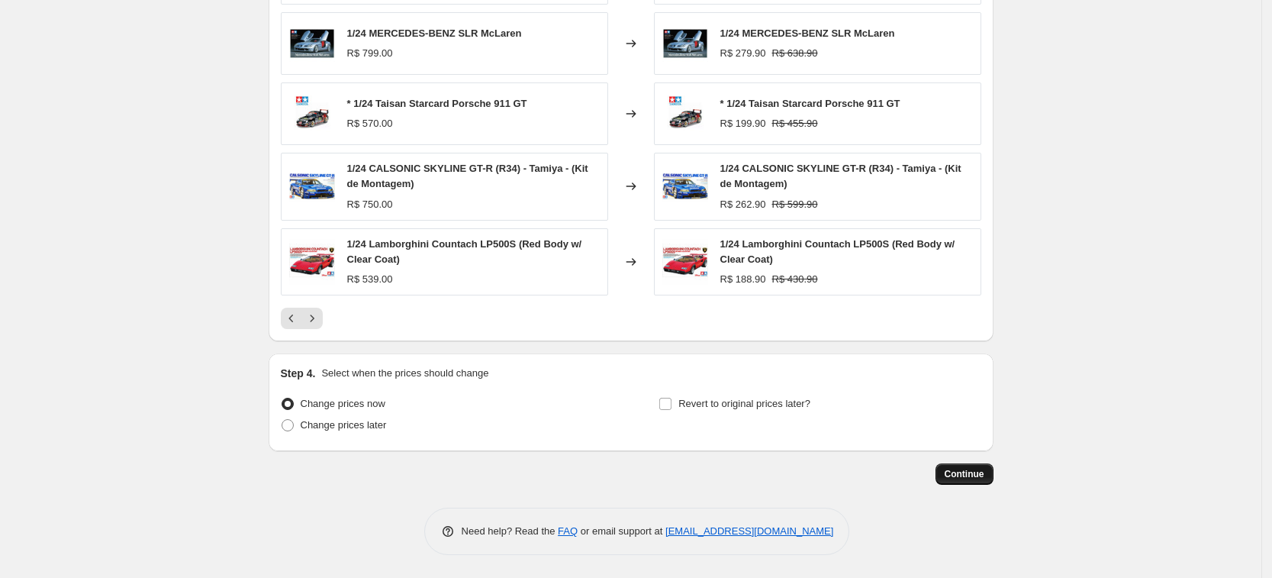
click at [966, 469] on span "Continue" at bounding box center [965, 474] width 40 height 12
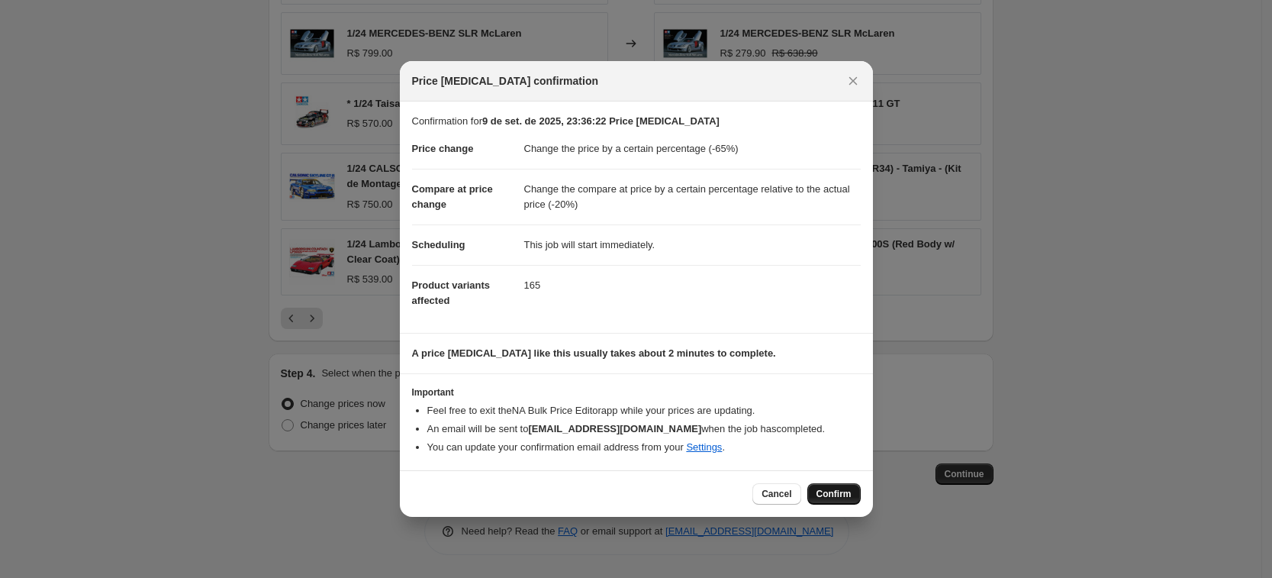
click at [834, 489] on span "Confirm" at bounding box center [834, 494] width 35 height 12
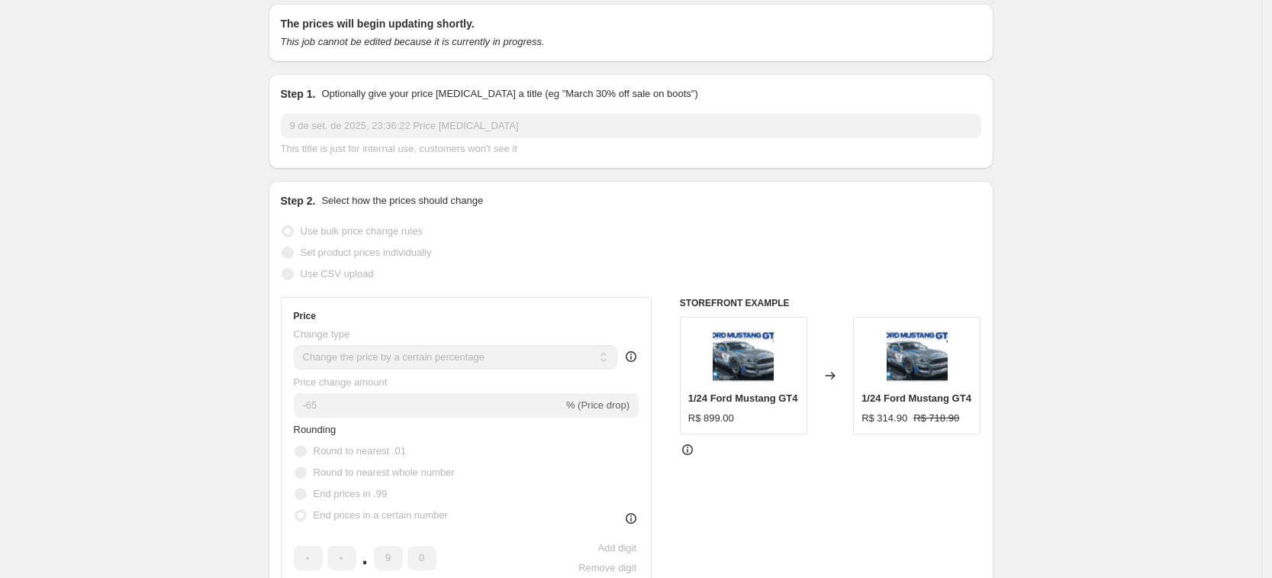
scroll to position [10, 0]
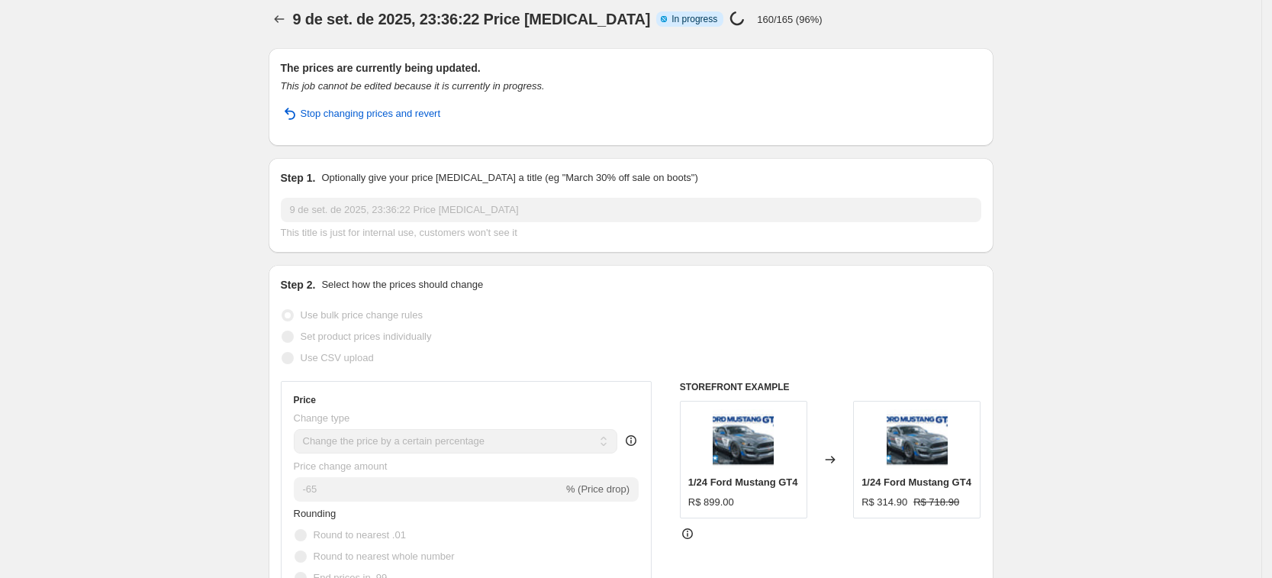
select select "percentage"
select select "pp"
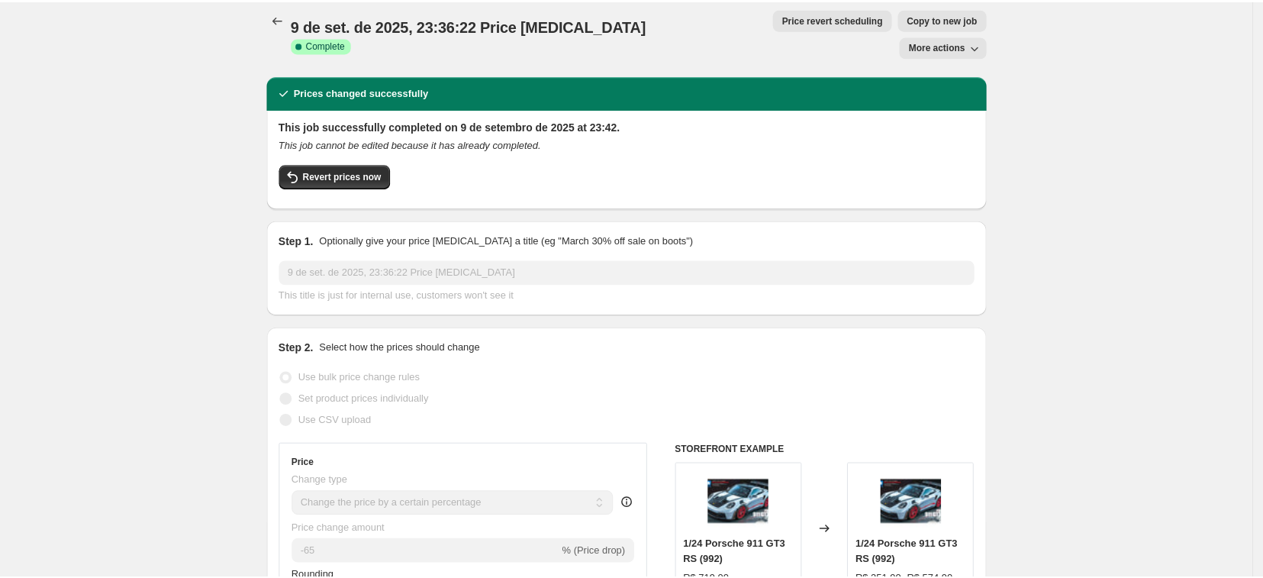
scroll to position [0, 0]
